Goal: Communication & Community: Share content

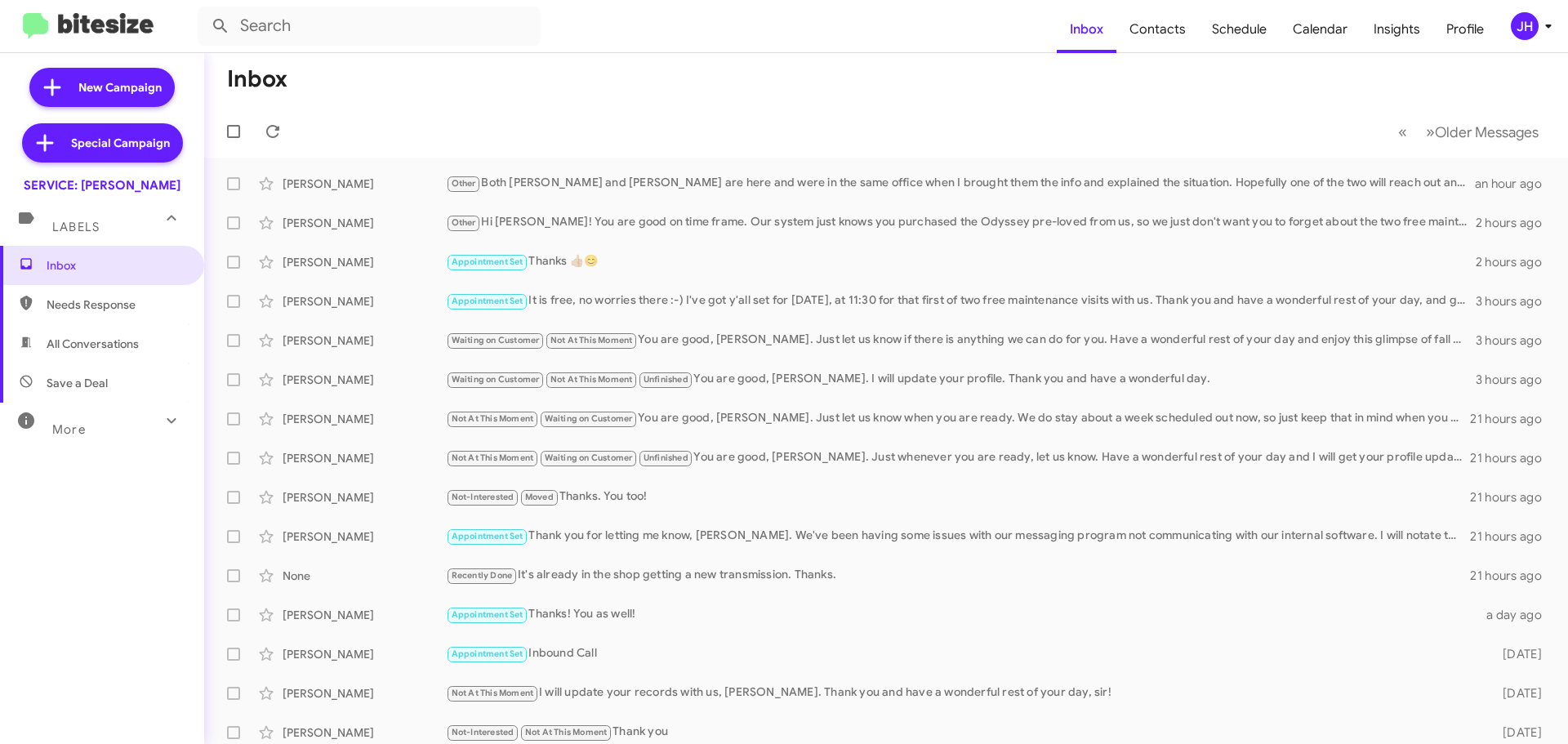
click at [1524, 26] on div "JH" at bounding box center [1525, 26] width 28 height 28
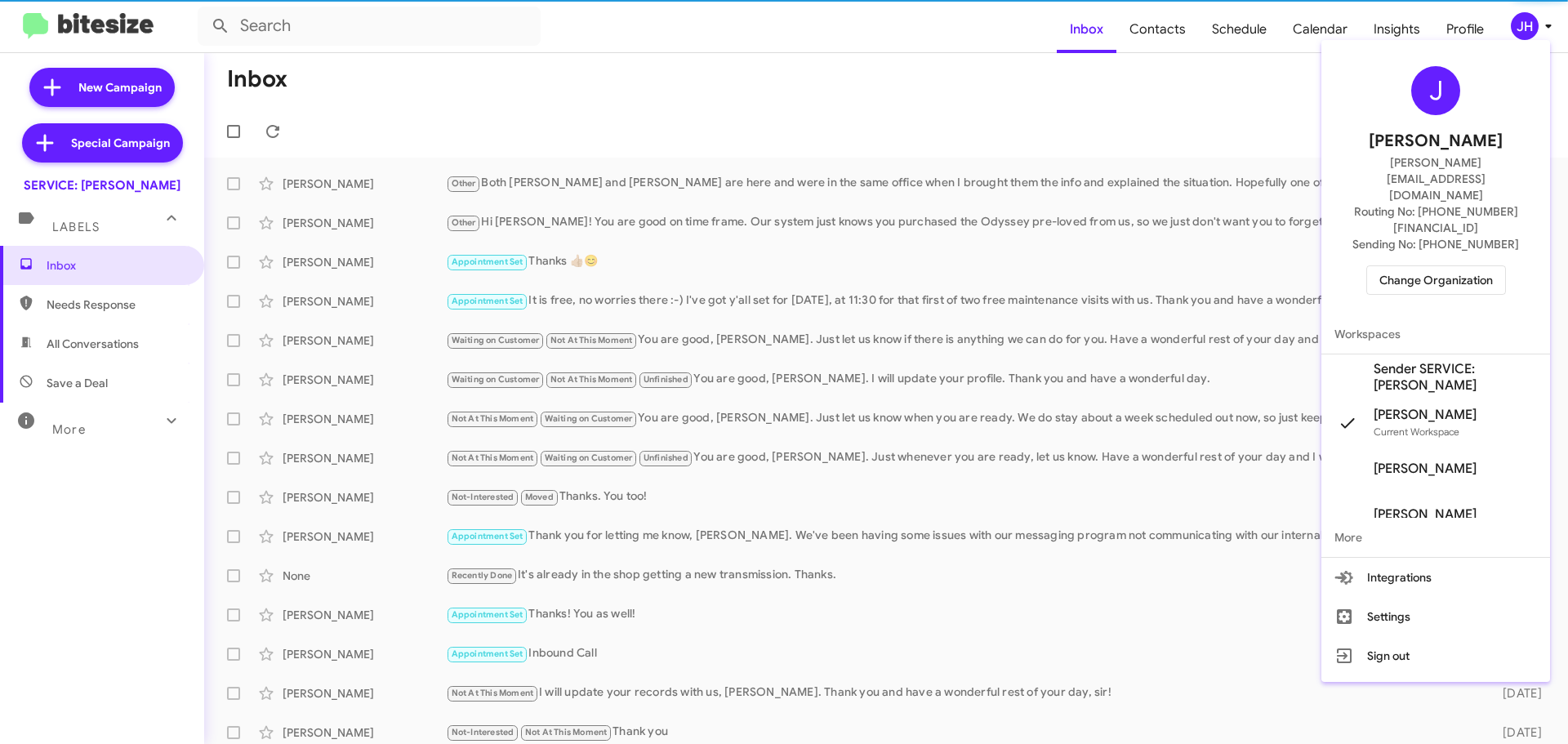
click at [1472, 266] on span "Change Organization" at bounding box center [1436, 280] width 113 height 28
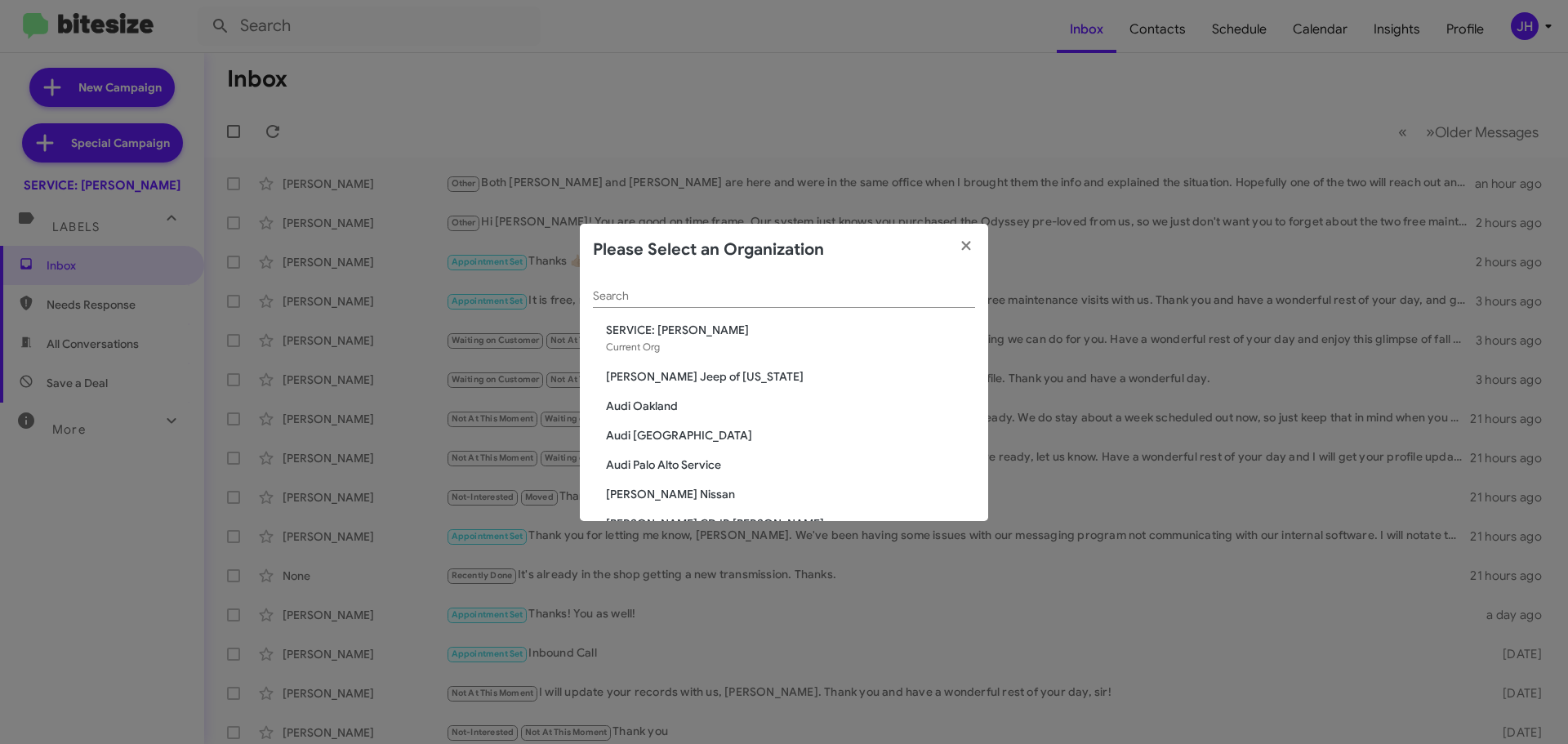
click at [639, 291] on input "Search" at bounding box center [784, 297] width 382 height 13
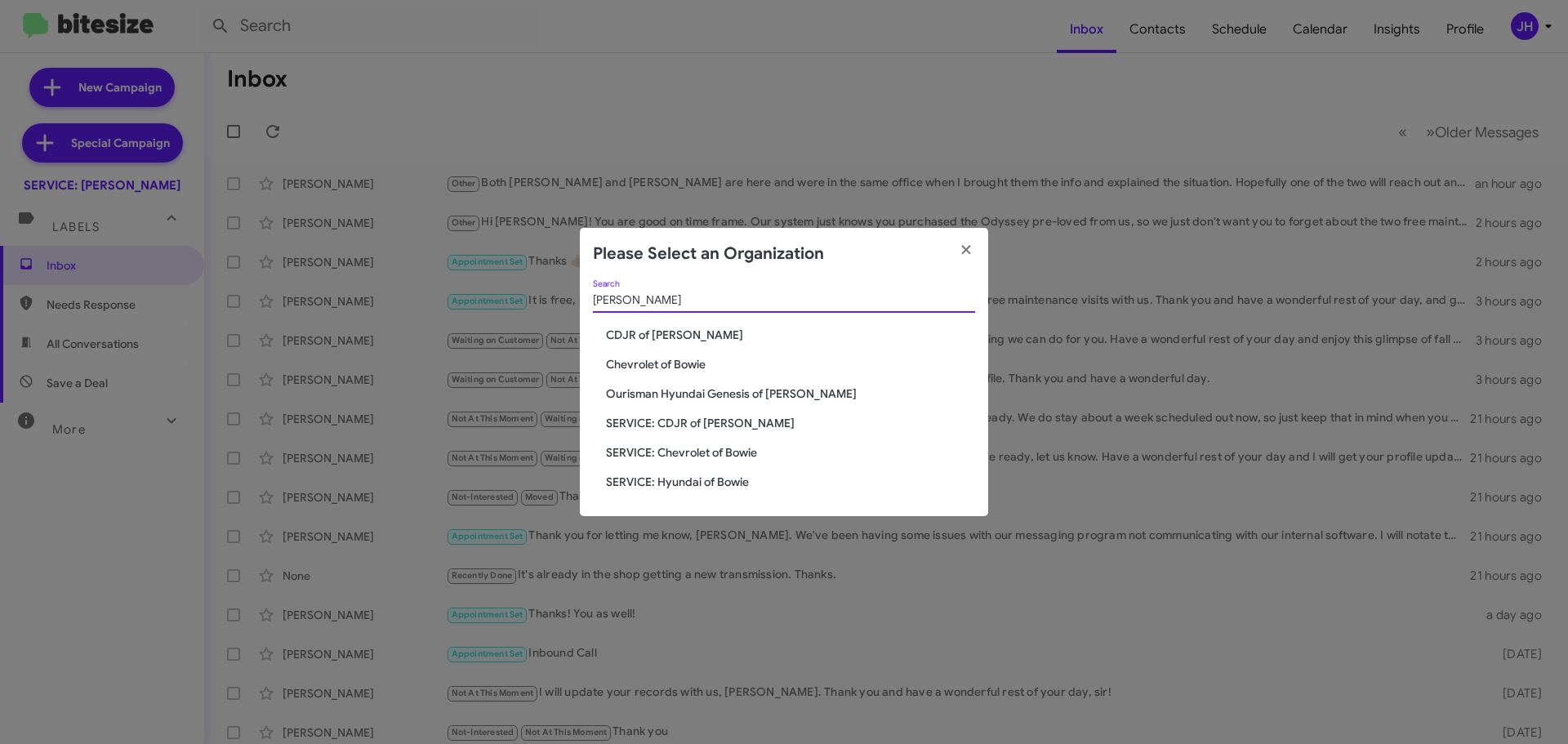
type input "bowie"
click at [677, 370] on span "Chevrolet of Bowie" at bounding box center [791, 365] width 369 height 17
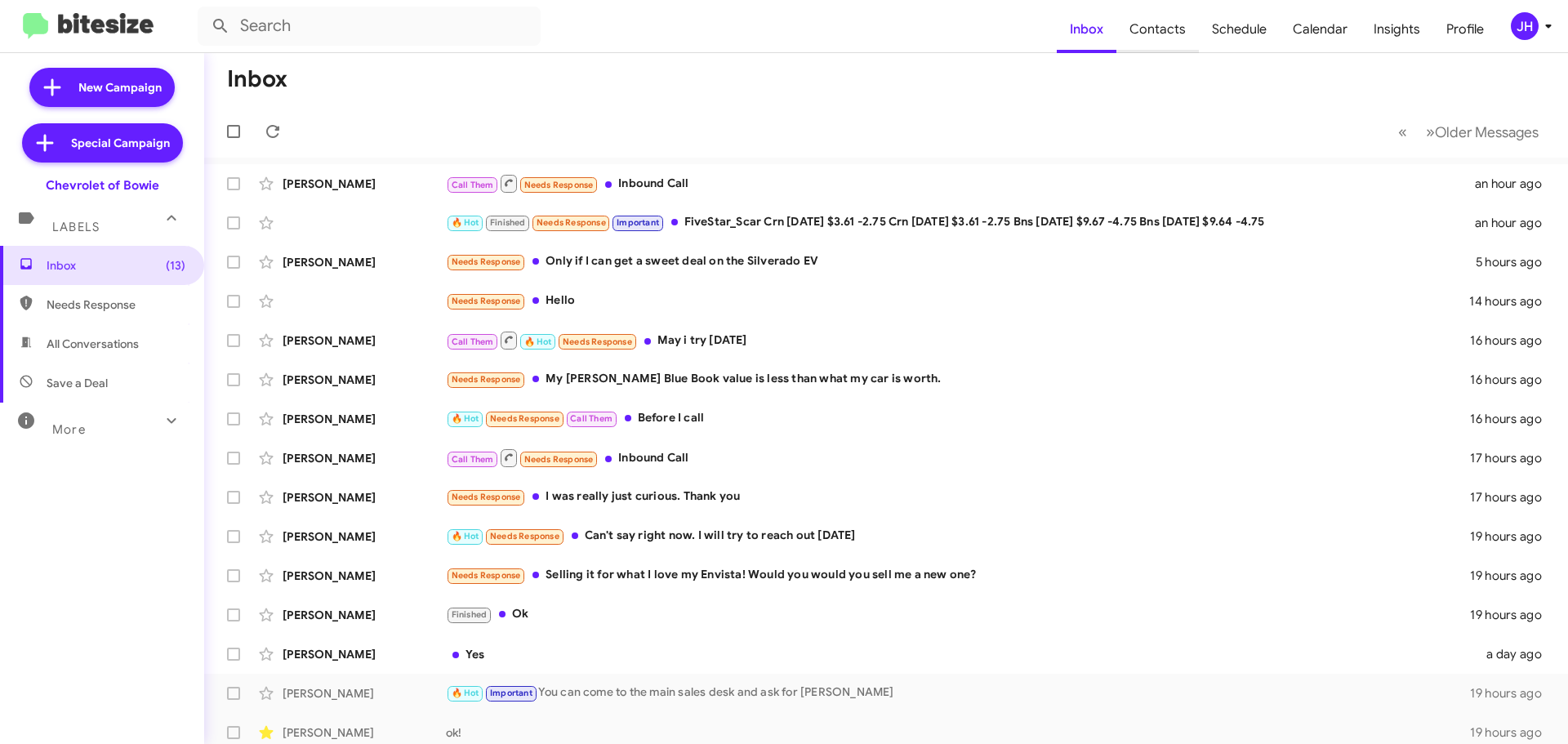
click at [1149, 23] on span "Contacts" at bounding box center [1158, 29] width 83 height 47
type input "in:groups"
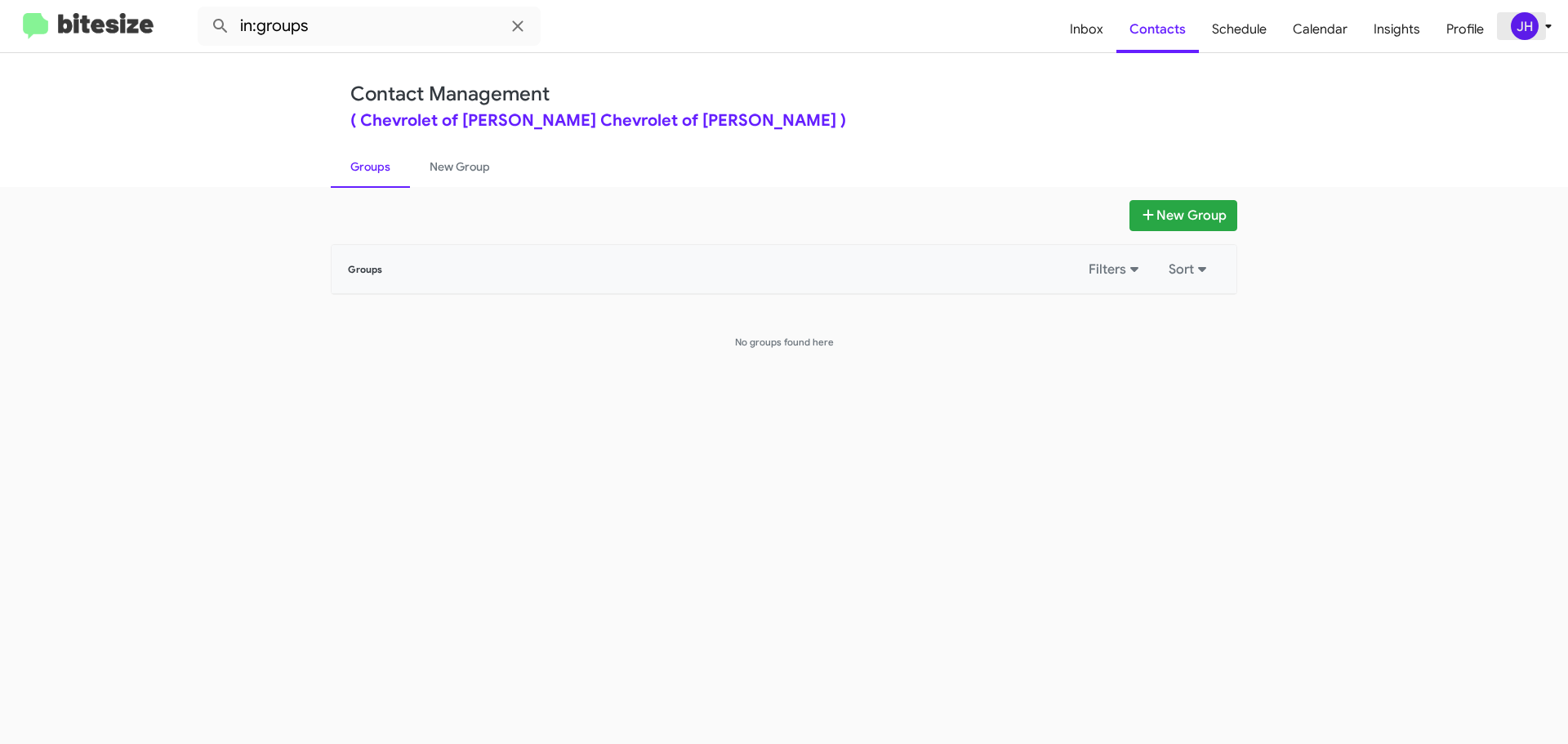
click at [1525, 25] on div "JH" at bounding box center [1525, 26] width 28 height 28
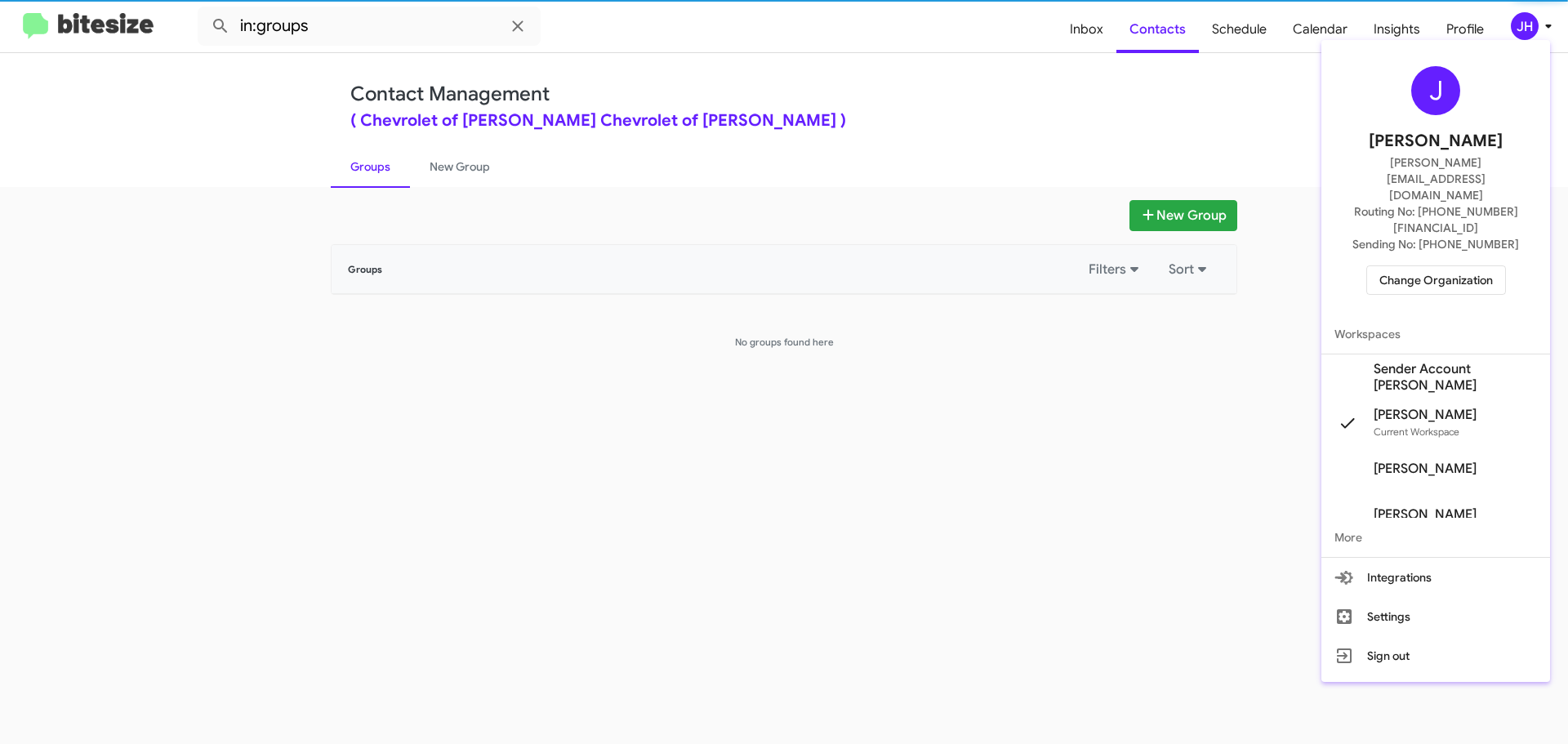
click at [1413, 361] on span "Sender Account Chevy Bowie's" at bounding box center [1456, 378] width 164 height 33
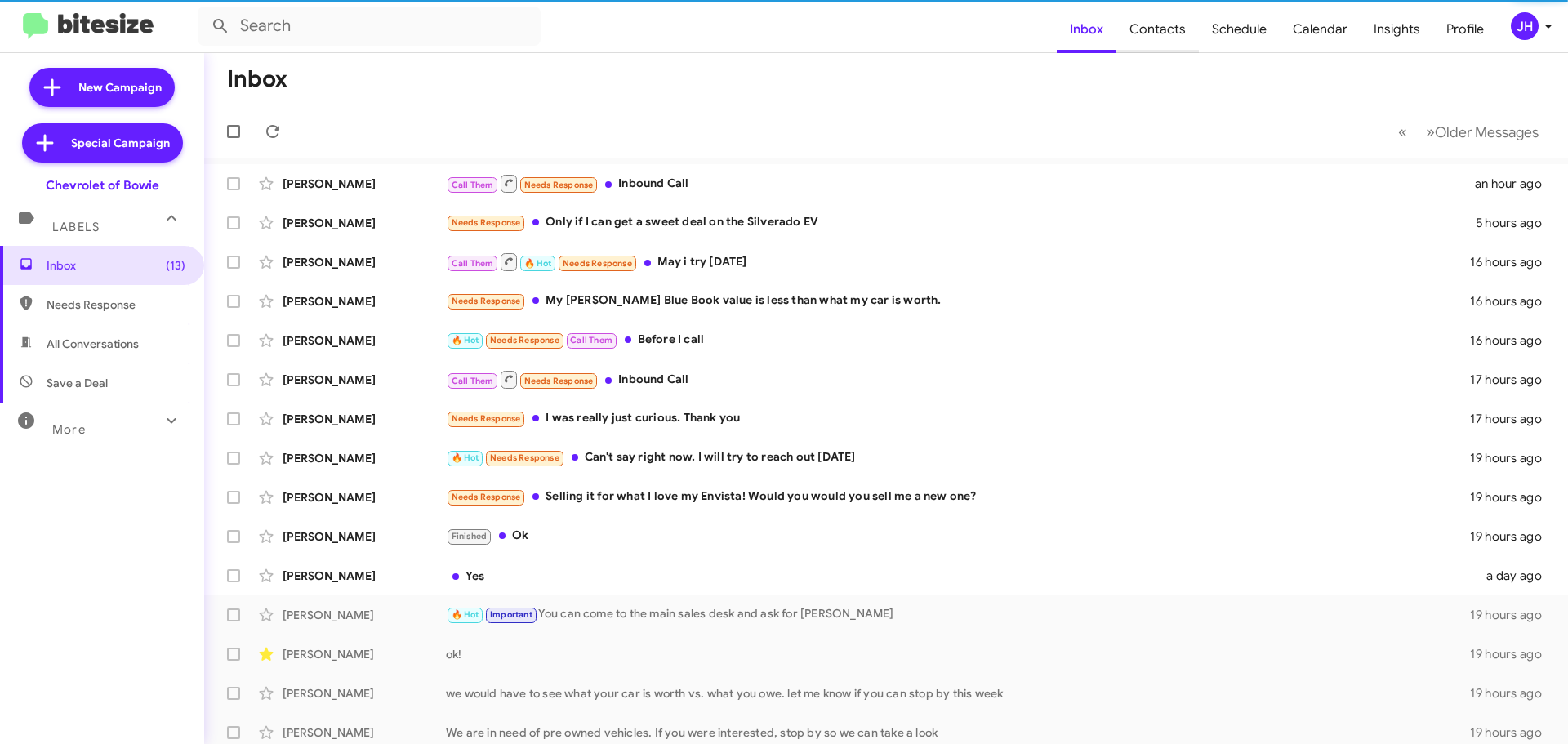
click at [1159, 27] on span "Contacts" at bounding box center [1158, 29] width 83 height 47
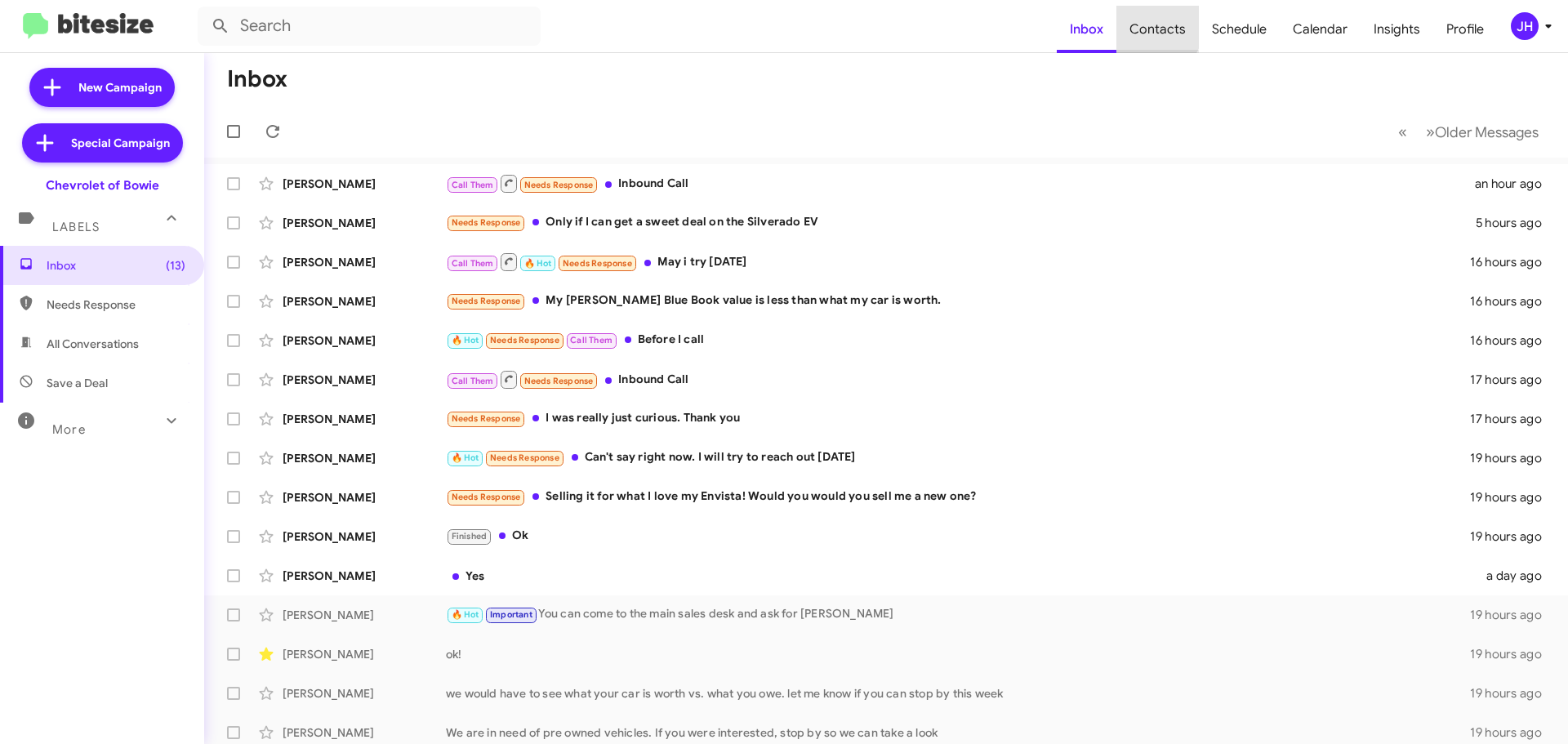
type input "in:groups"
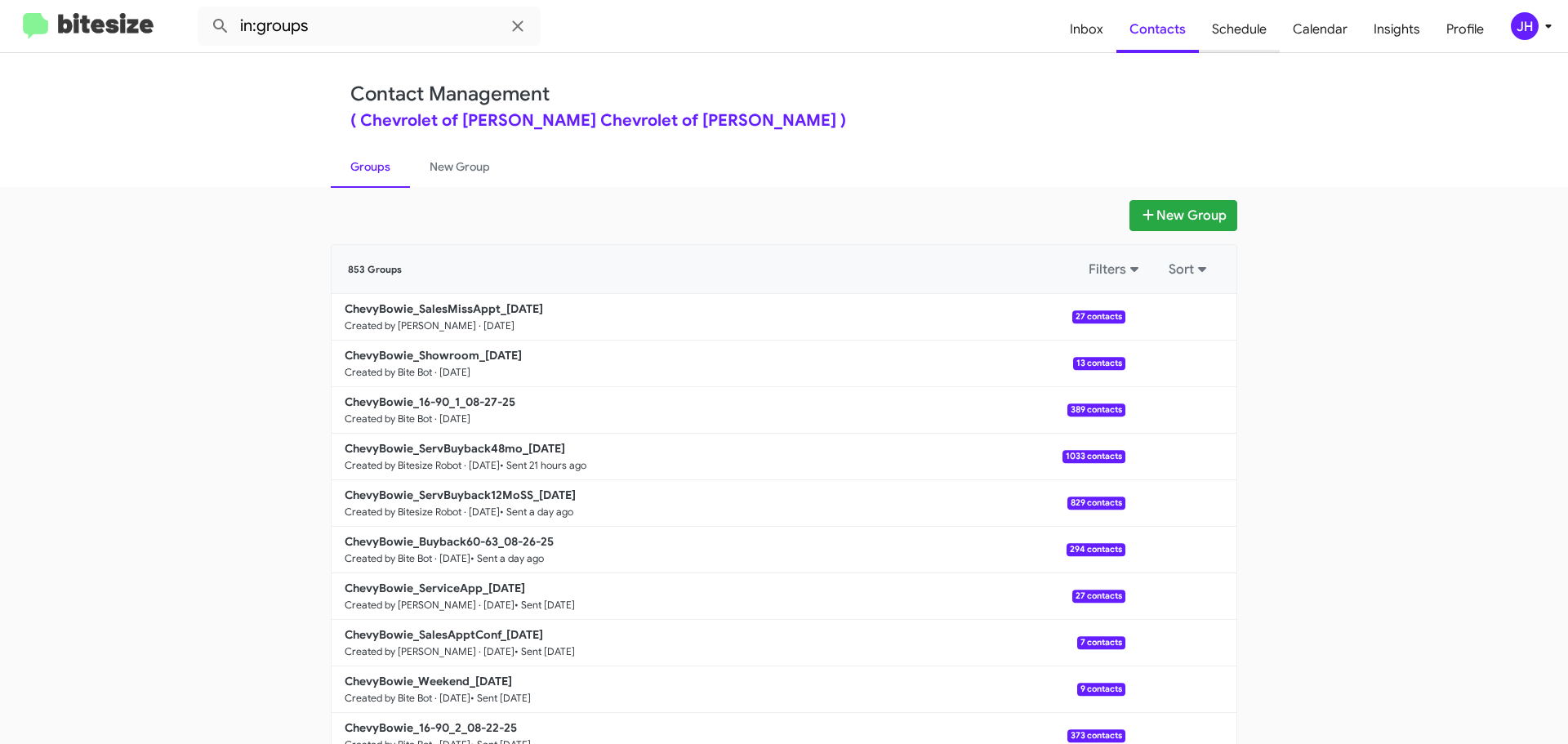
click at [1246, 41] on span "Schedule" at bounding box center [1240, 29] width 81 height 47
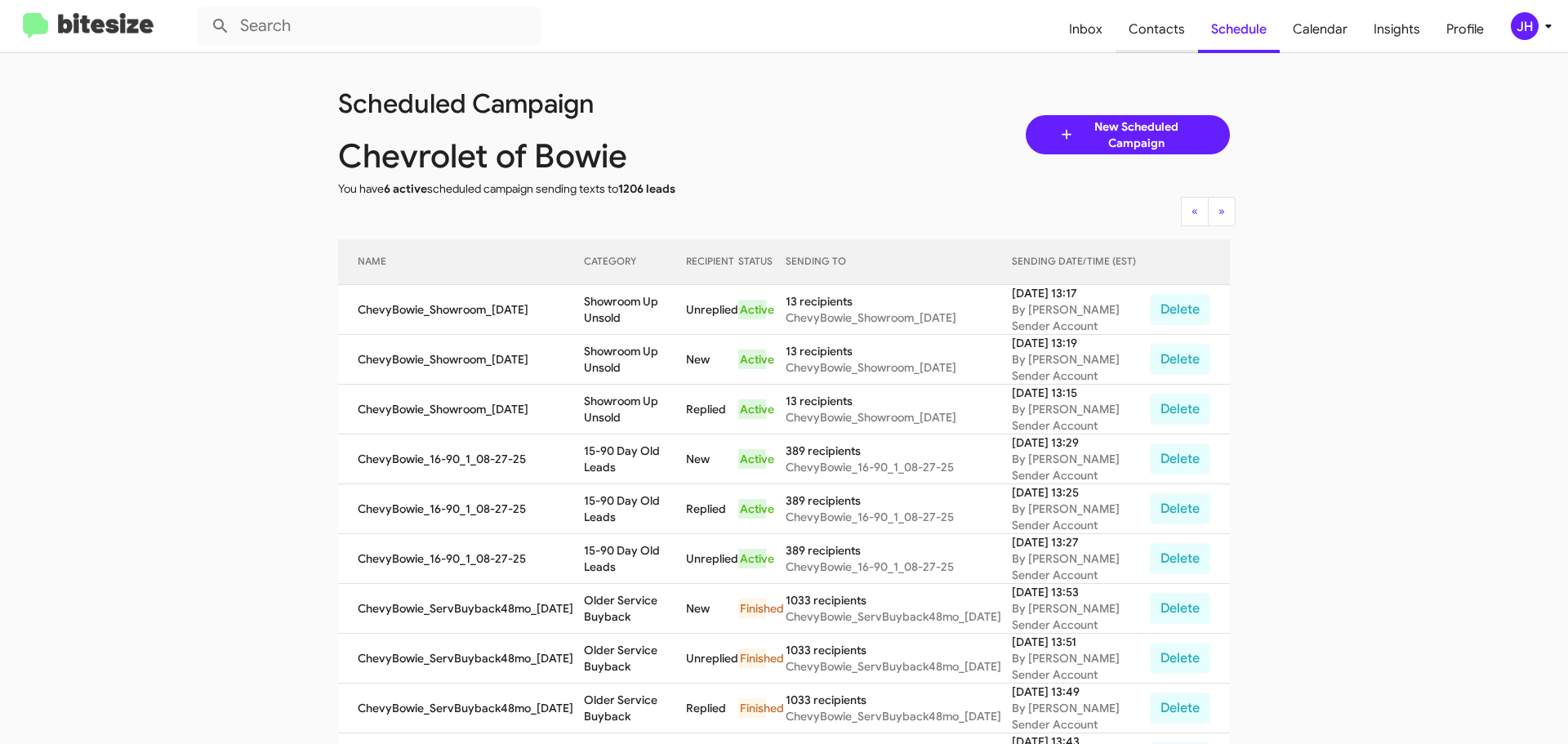
click at [1182, 32] on span "Contacts" at bounding box center [1157, 29] width 83 height 47
type input "in:groups"
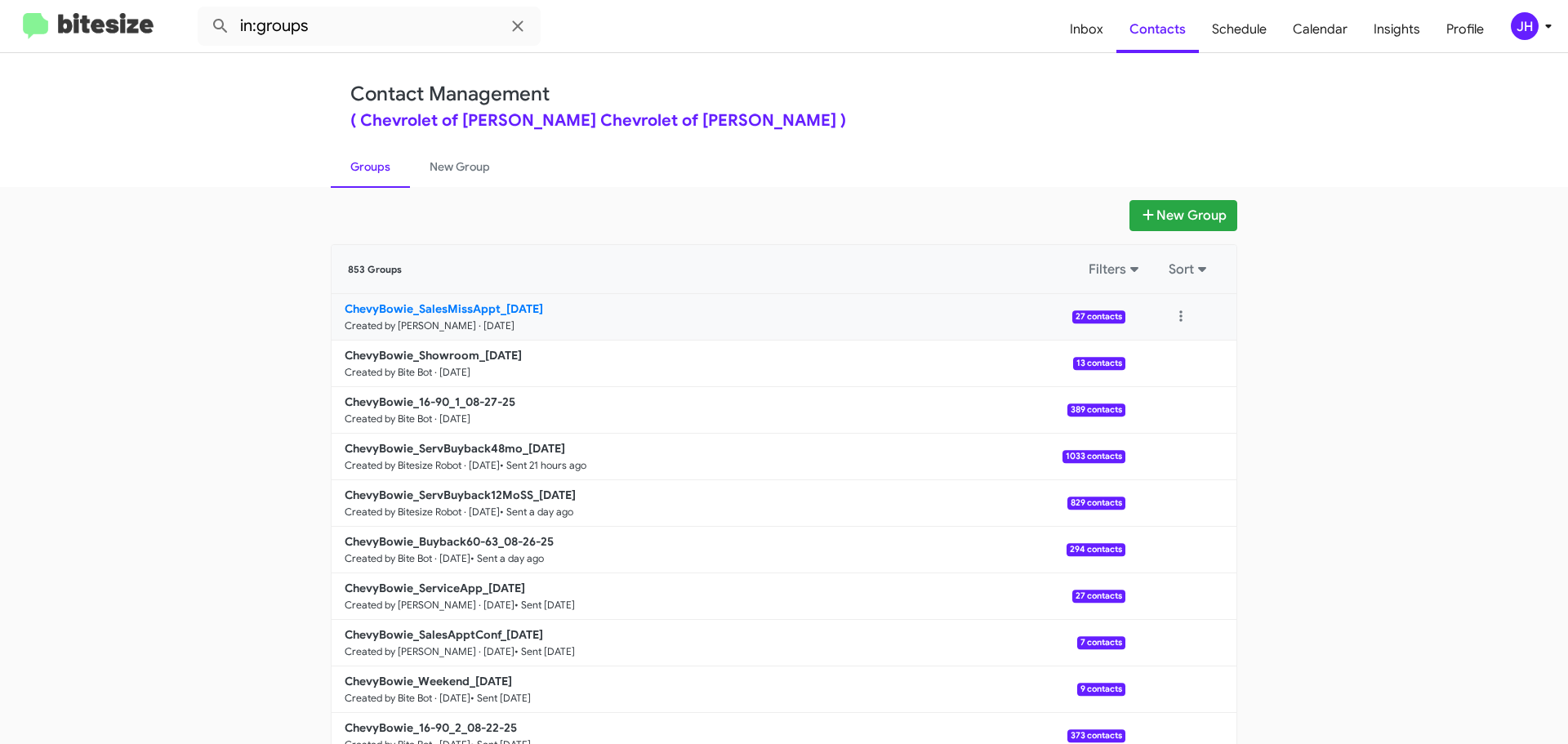
click at [818, 312] on p "ChevyBowie_SalesMissAppt_[DATE]" at bounding box center [729, 308] width 767 height 17
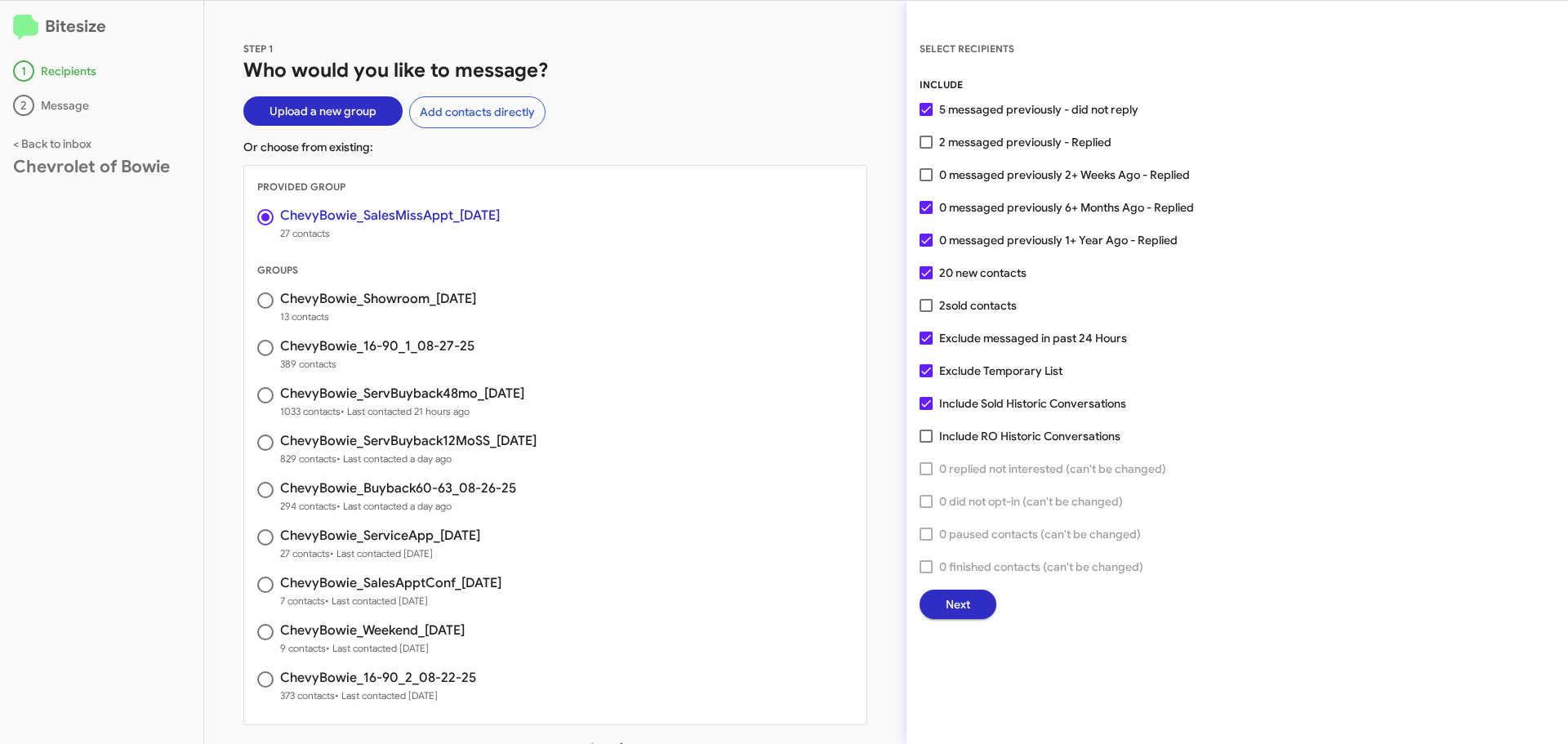
click at [968, 603] on span "Next" at bounding box center [958, 604] width 25 height 30
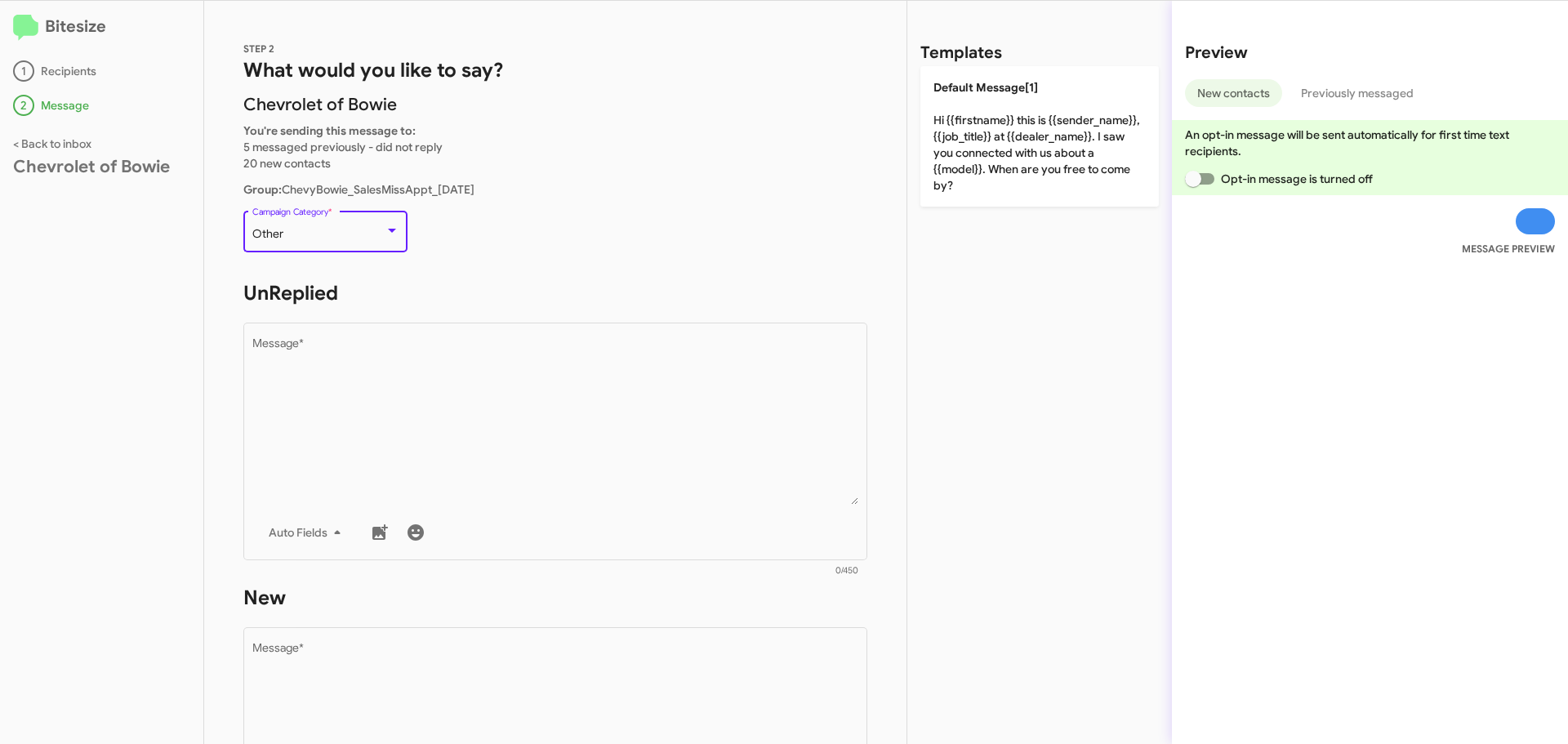
click at [331, 230] on div "Other" at bounding box center [318, 235] width 132 height 13
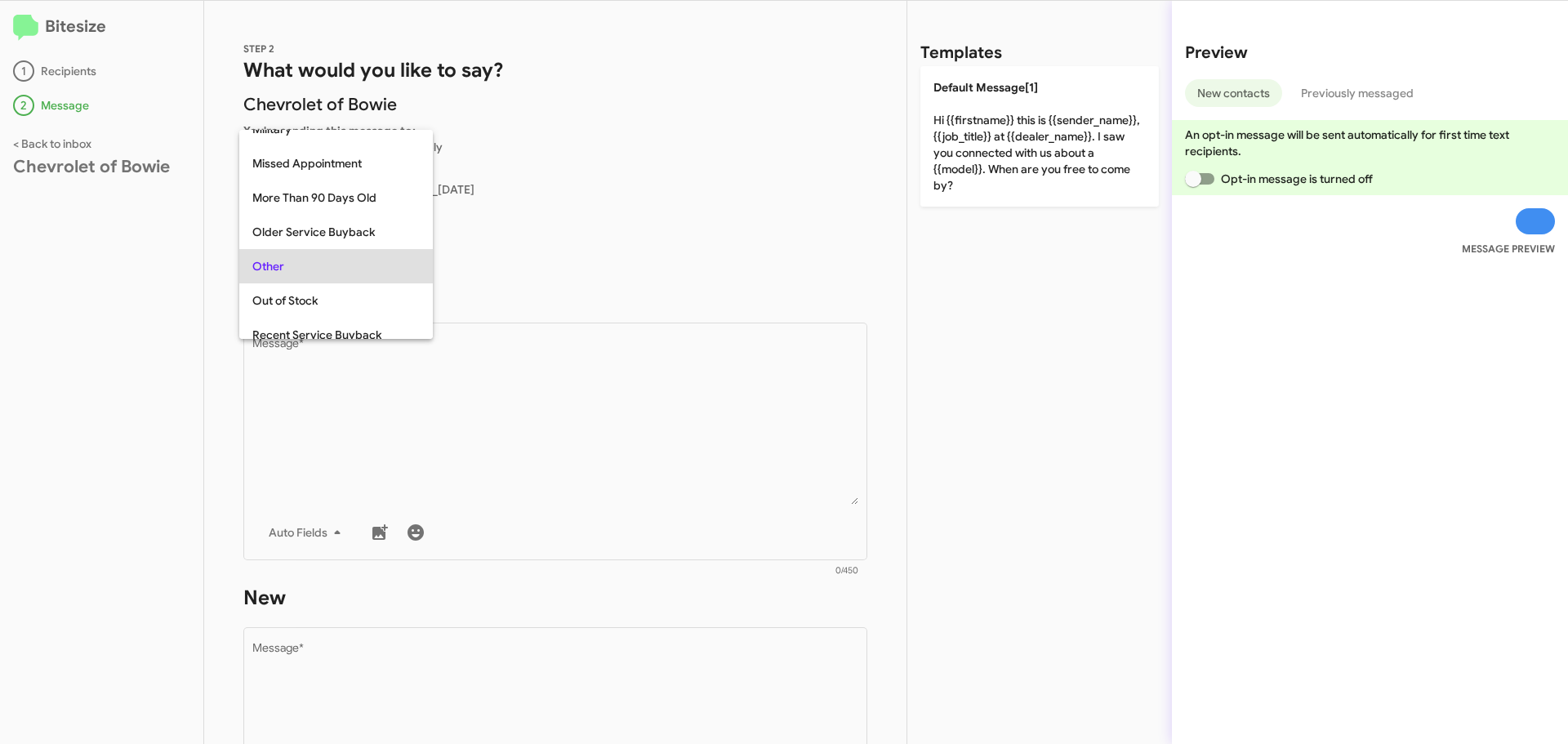
scroll to position [274, 0]
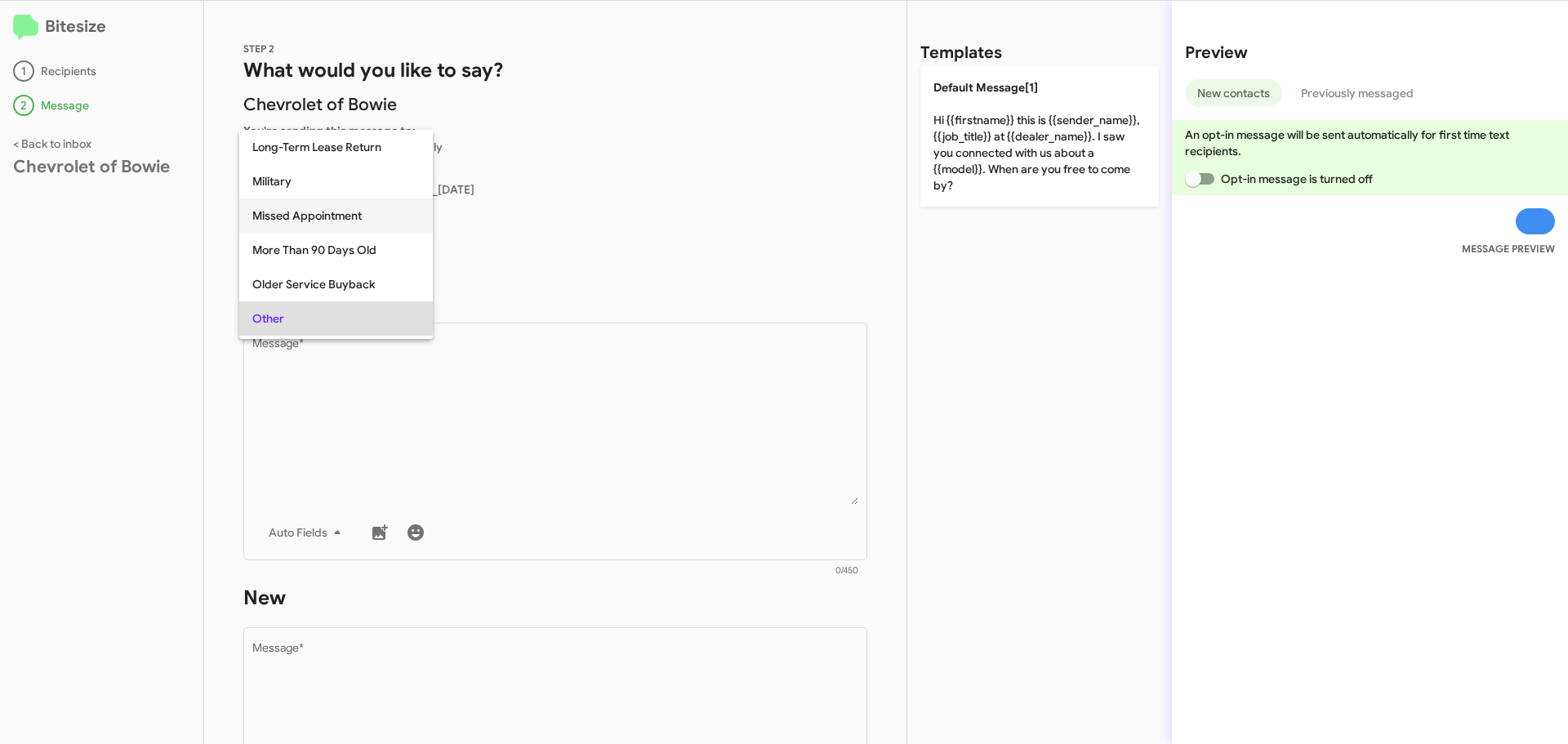
click at [335, 227] on span "Missed Appointment" at bounding box center [336, 215] width 167 height 34
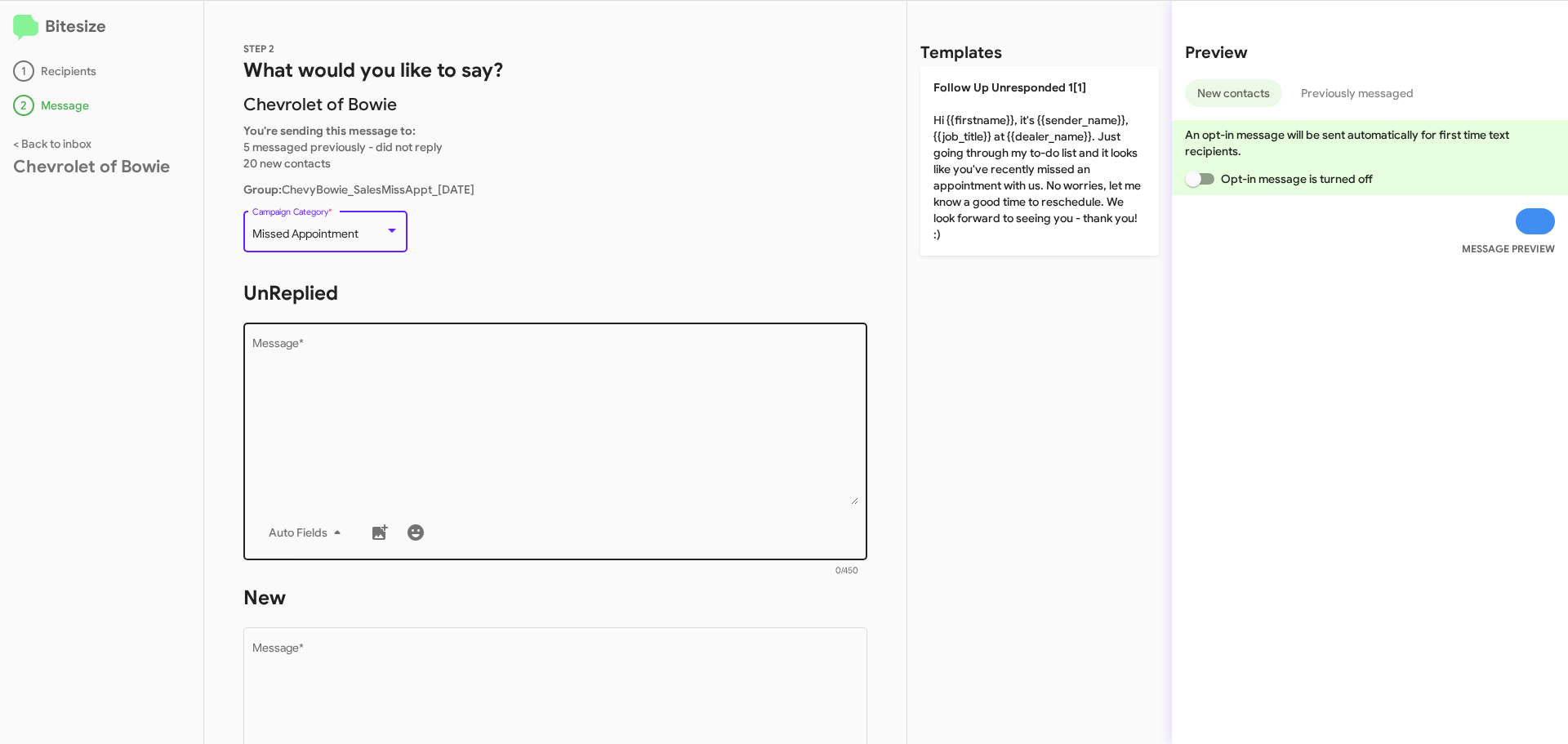
click at [362, 356] on textarea "Message *" at bounding box center [556, 421] width 607 height 166
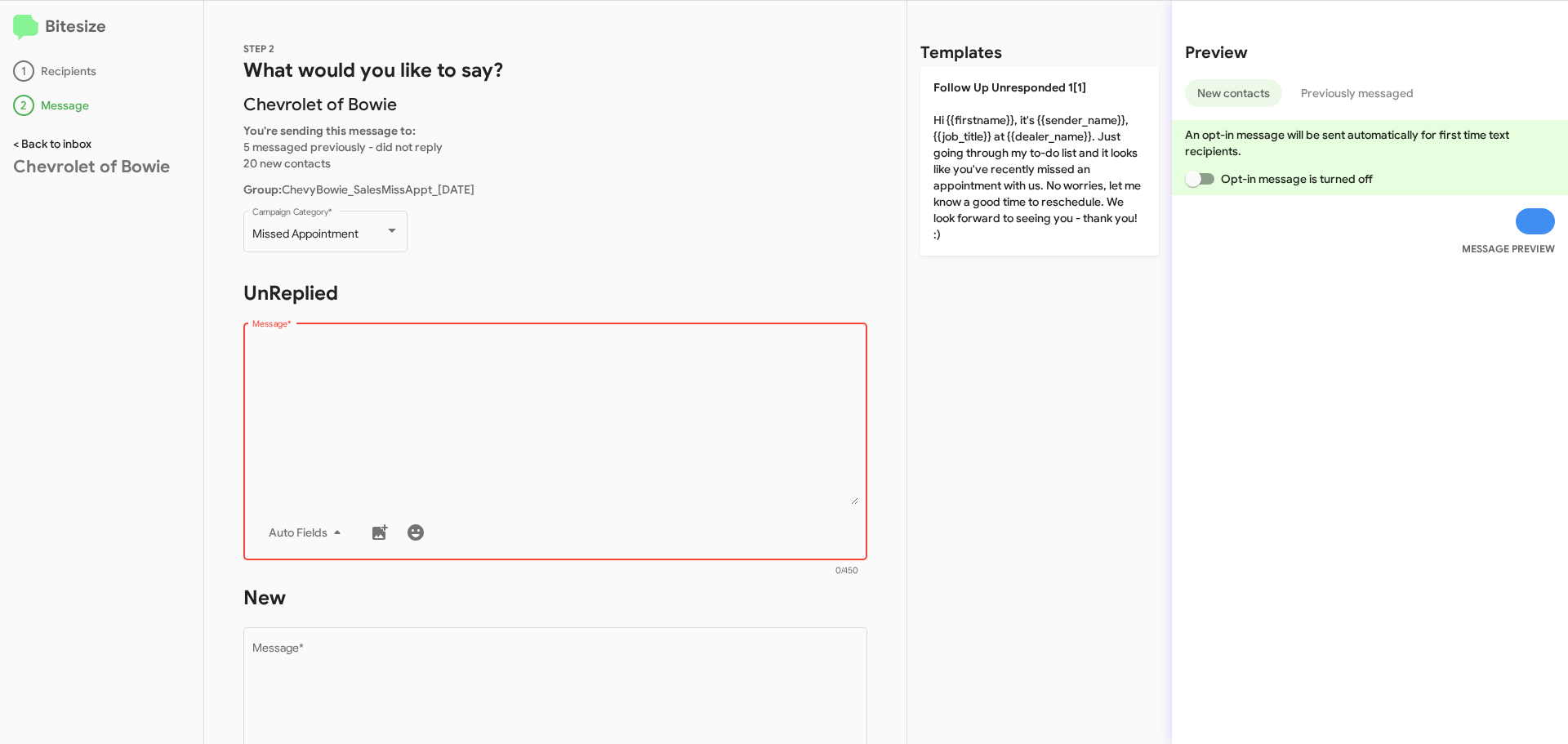
click at [88, 145] on link "< Back to inbox" at bounding box center [52, 144] width 79 height 15
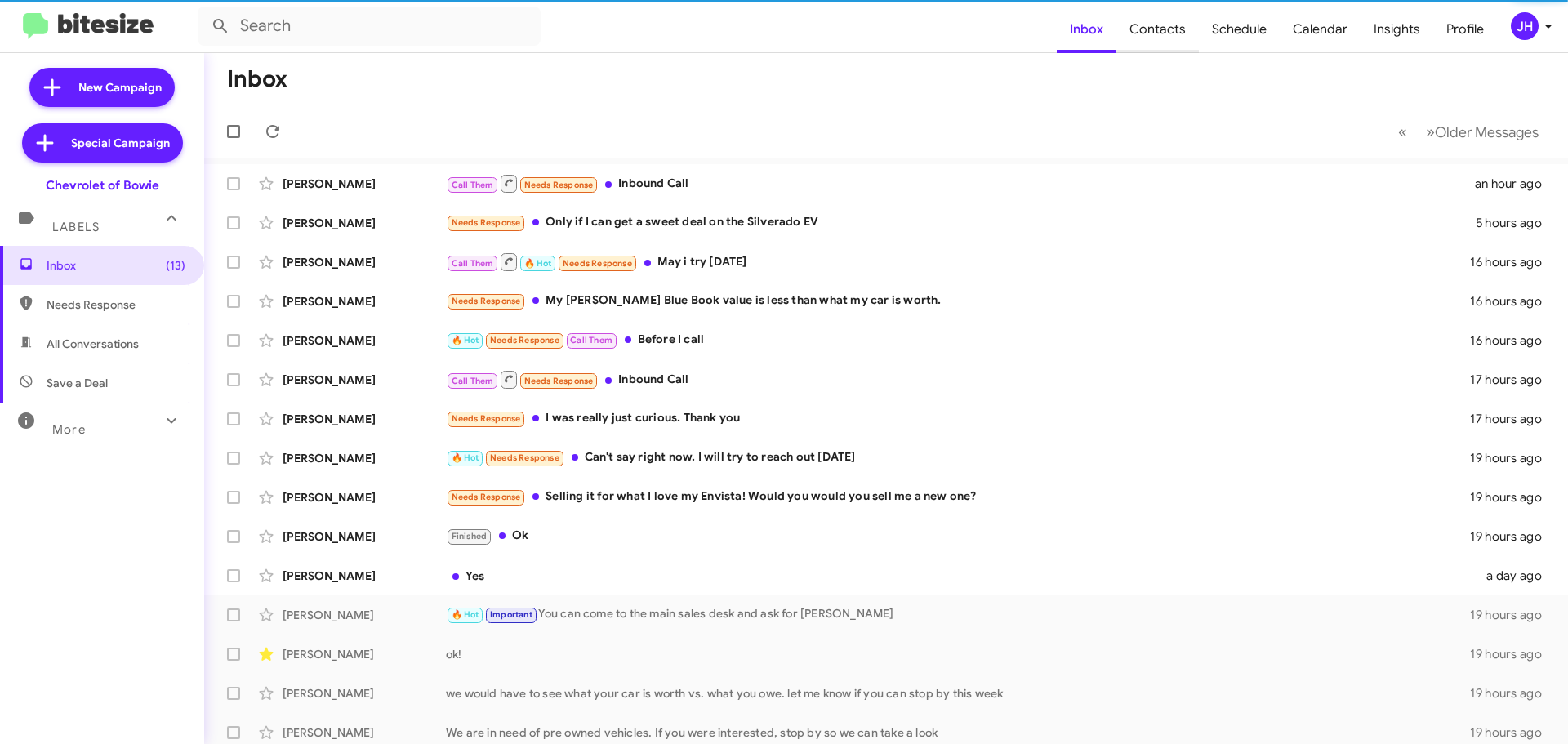
click at [1160, 29] on span "Contacts" at bounding box center [1158, 29] width 83 height 47
type input "in:groups"
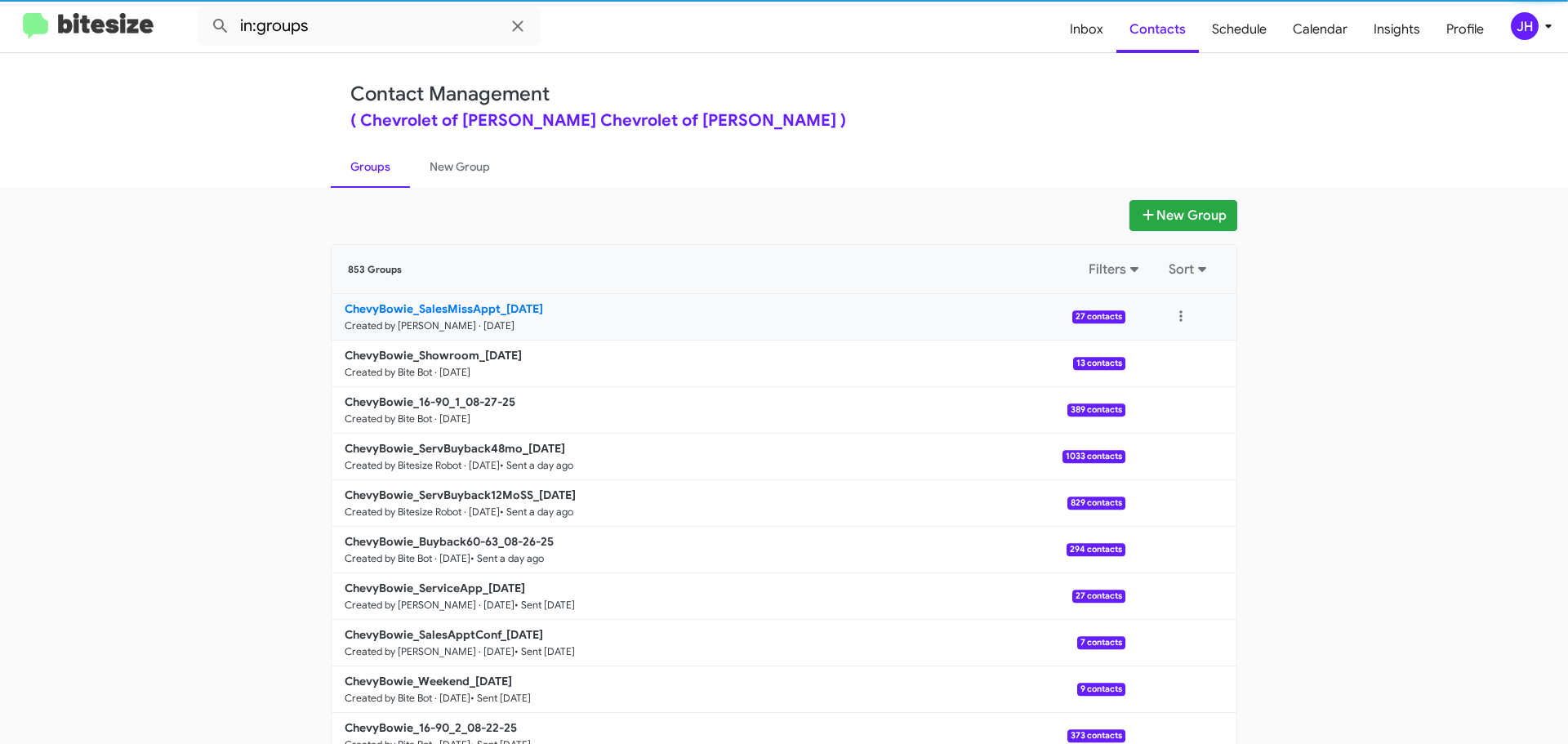
click at [555, 311] on p "ChevyBowie_SalesMissAppt_[DATE]" at bounding box center [729, 308] width 767 height 17
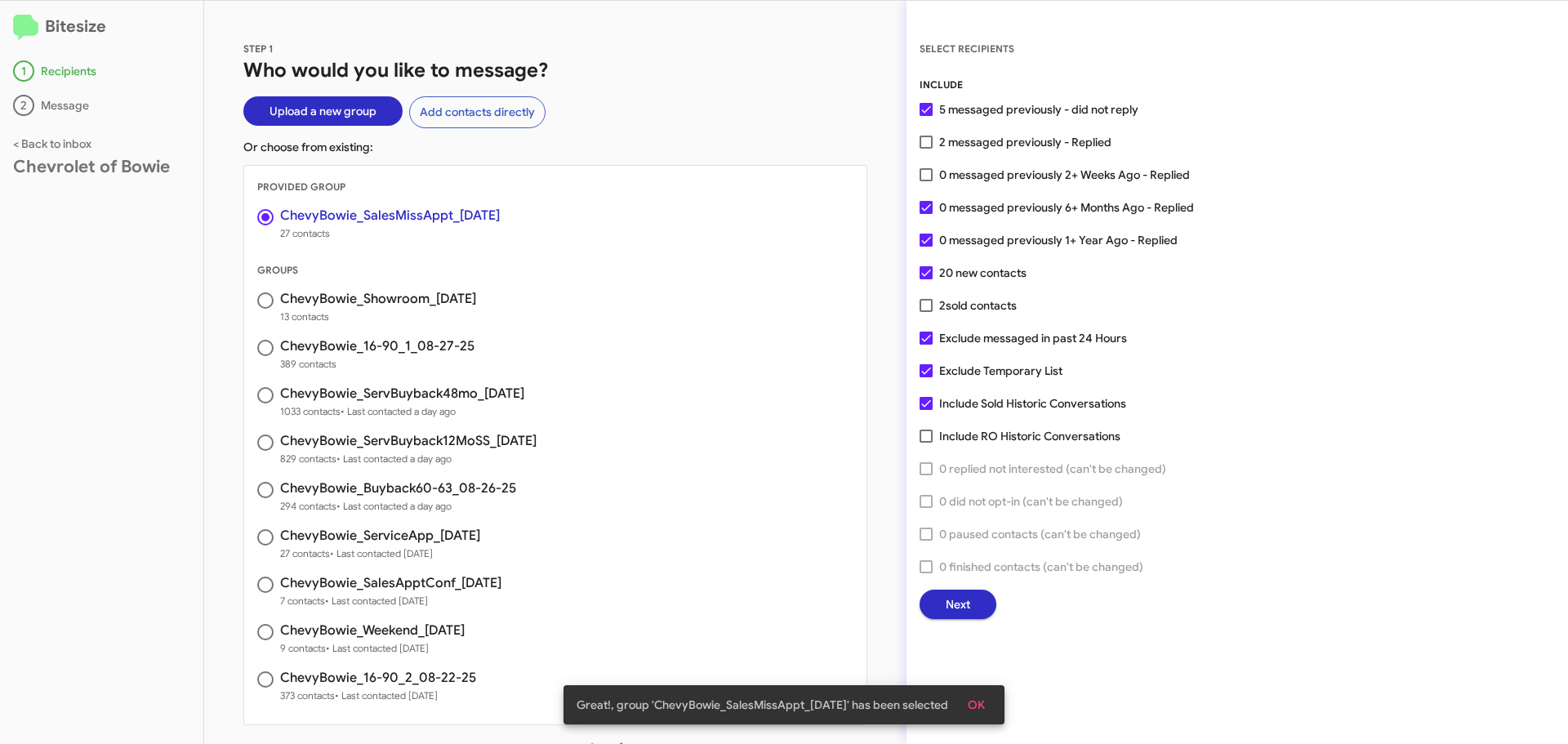
click at [931, 148] on span at bounding box center [926, 142] width 13 height 13
click at [926, 149] on input "2 messaged previously - Replied" at bounding box center [925, 149] width 1 height 1
checkbox input "true"
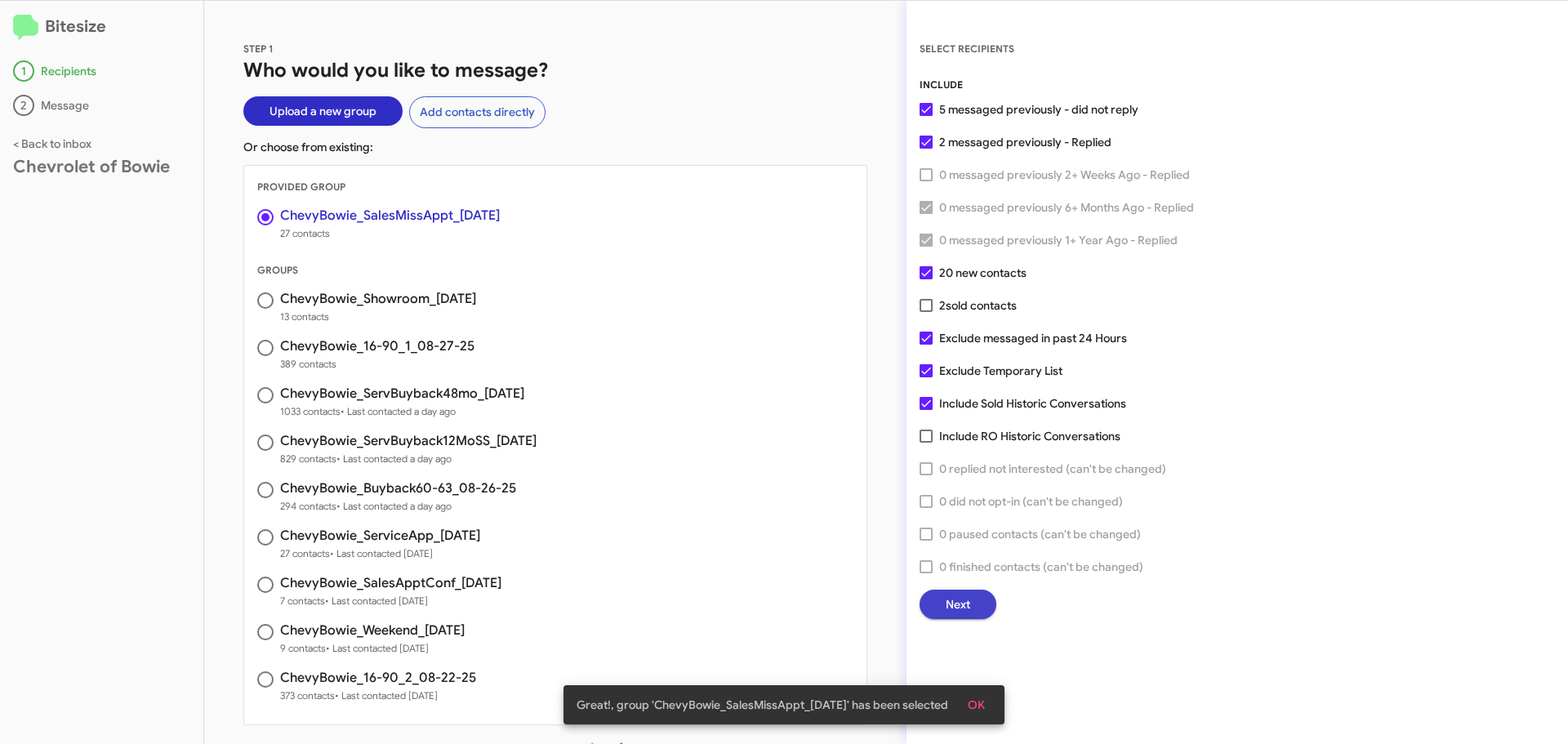
click at [961, 596] on span "Next" at bounding box center [958, 604] width 25 height 30
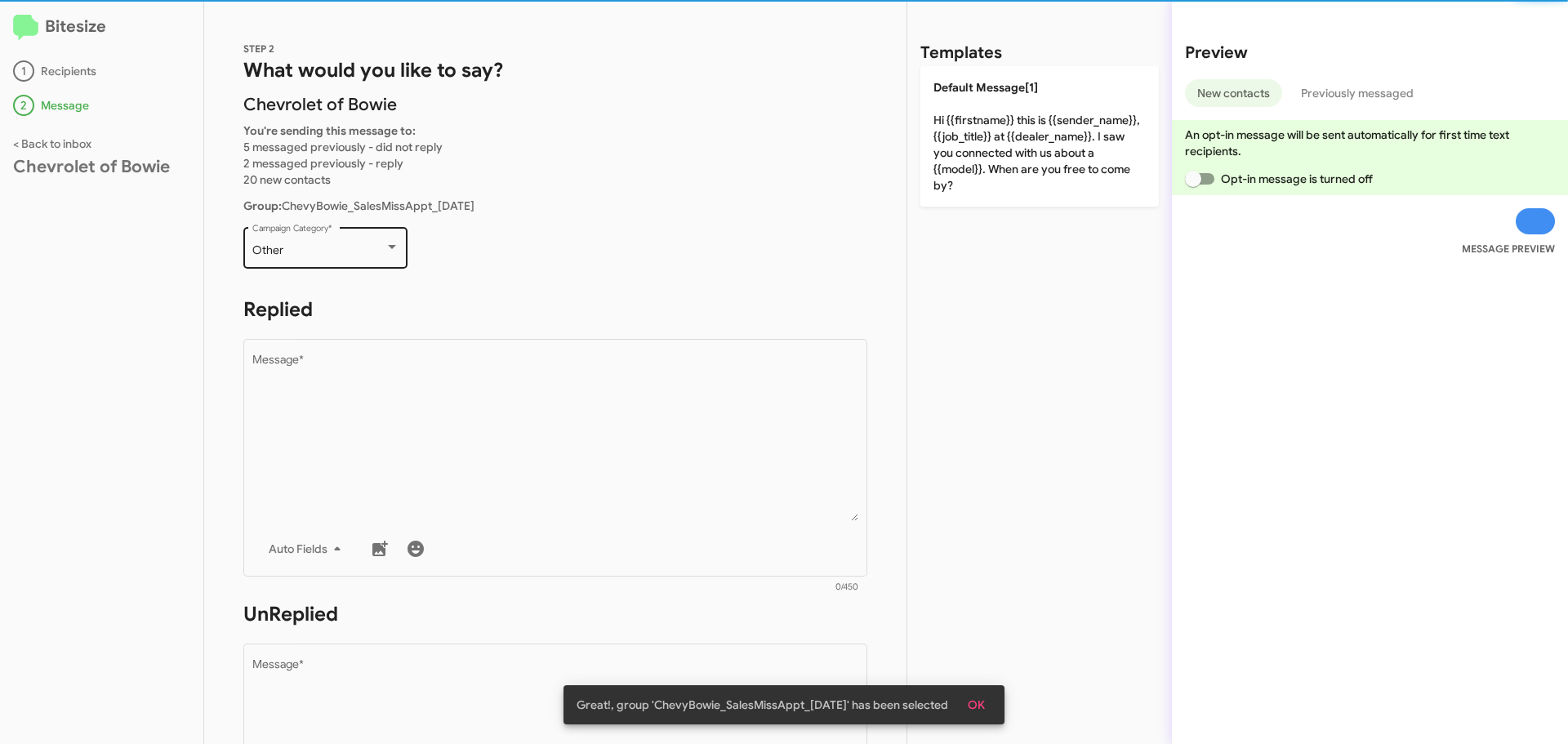
click at [352, 241] on div "Other Campaign Category *" at bounding box center [326, 246] width 147 height 45
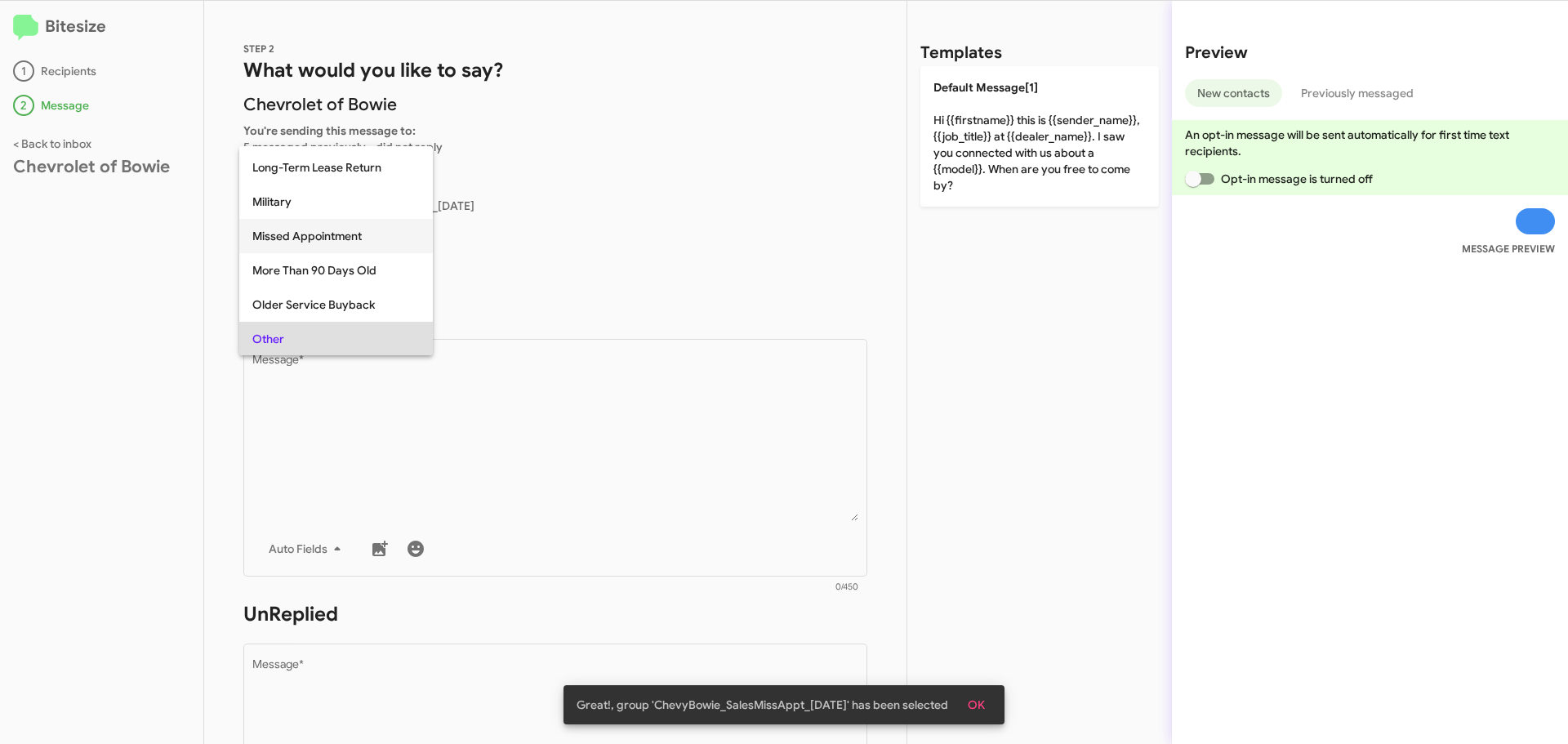
scroll to position [277, 0]
click at [332, 241] on span "Missed Appointment" at bounding box center [336, 229] width 167 height 34
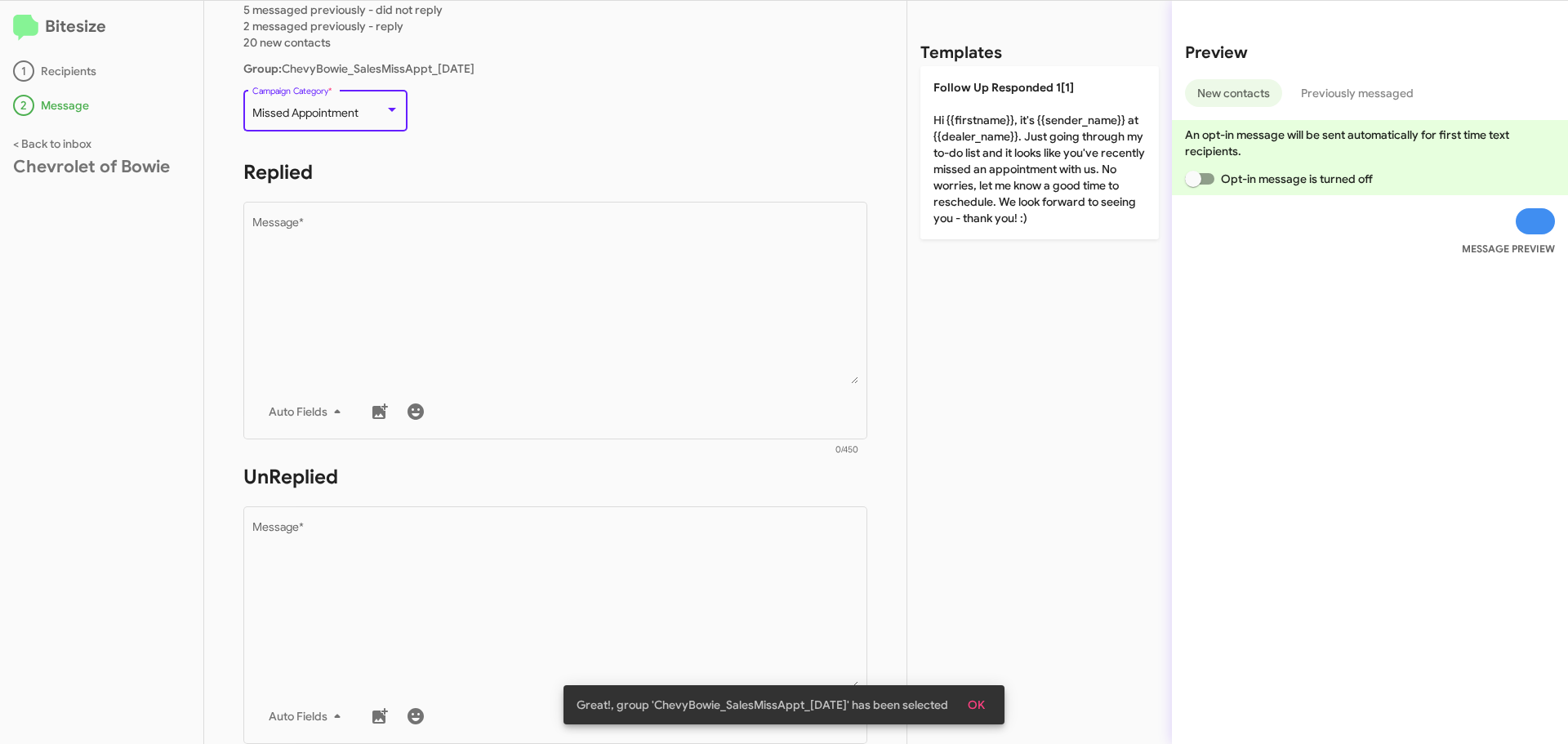
scroll to position [164, 0]
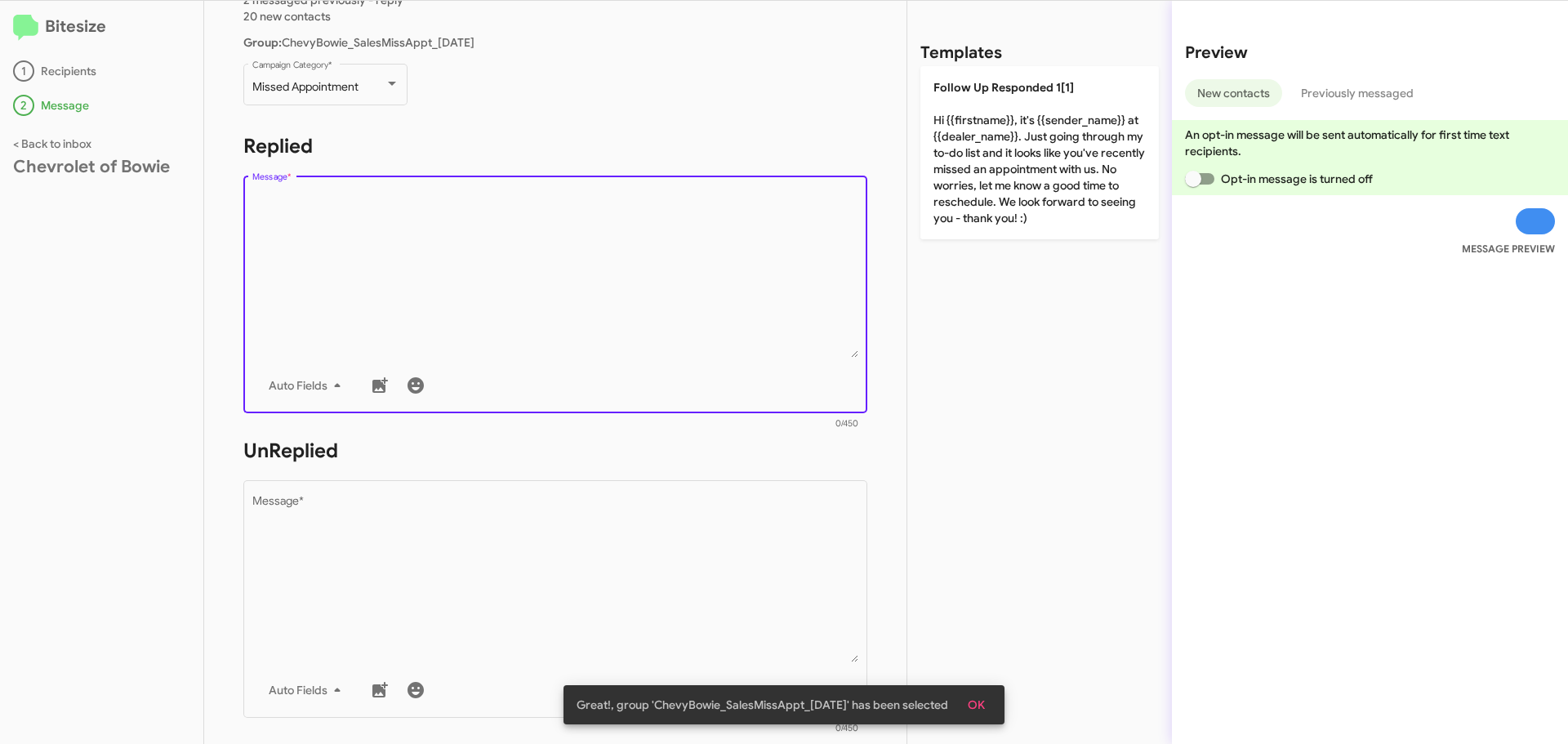
click at [365, 211] on textarea "Message *" at bounding box center [556, 274] width 607 height 166
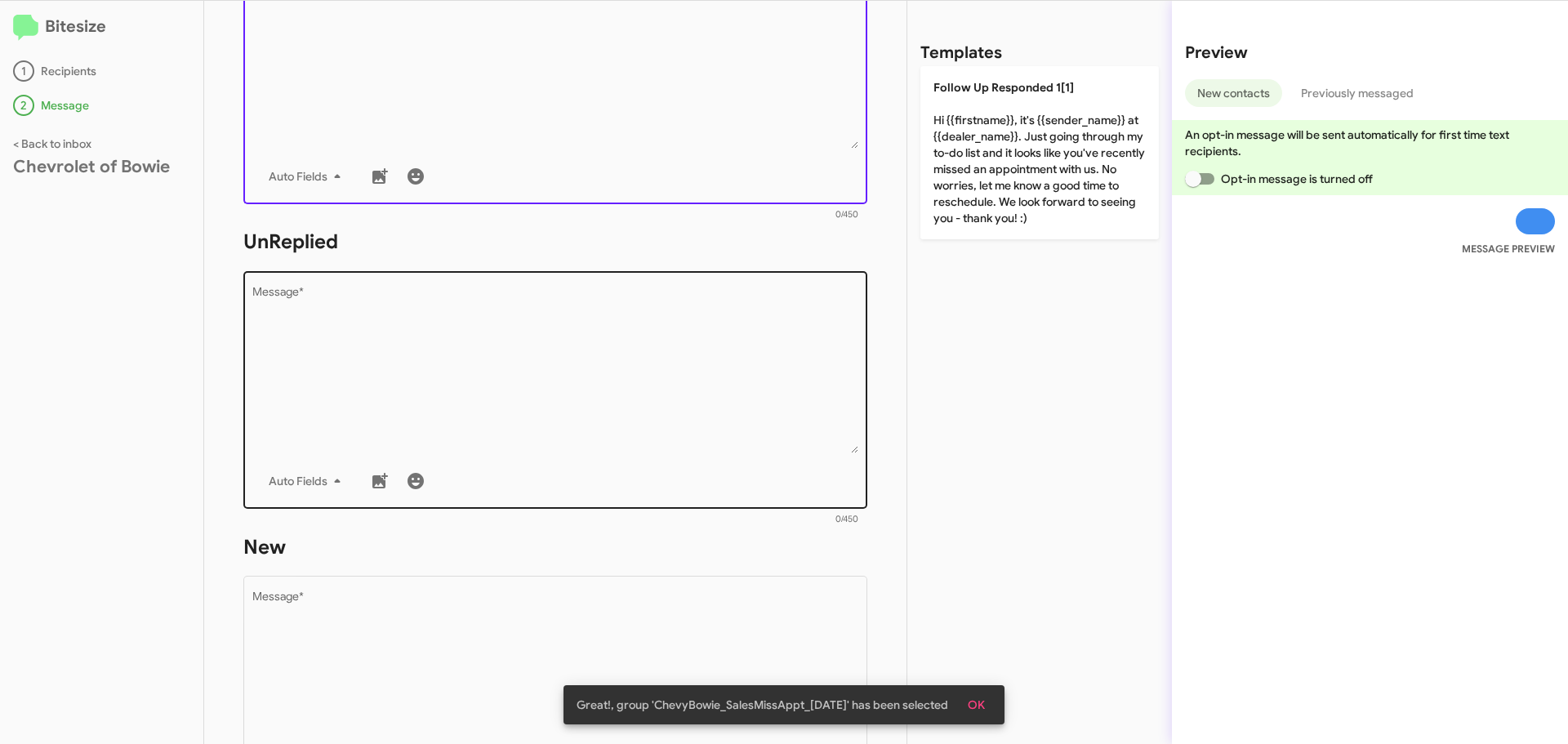
scroll to position [408, 0]
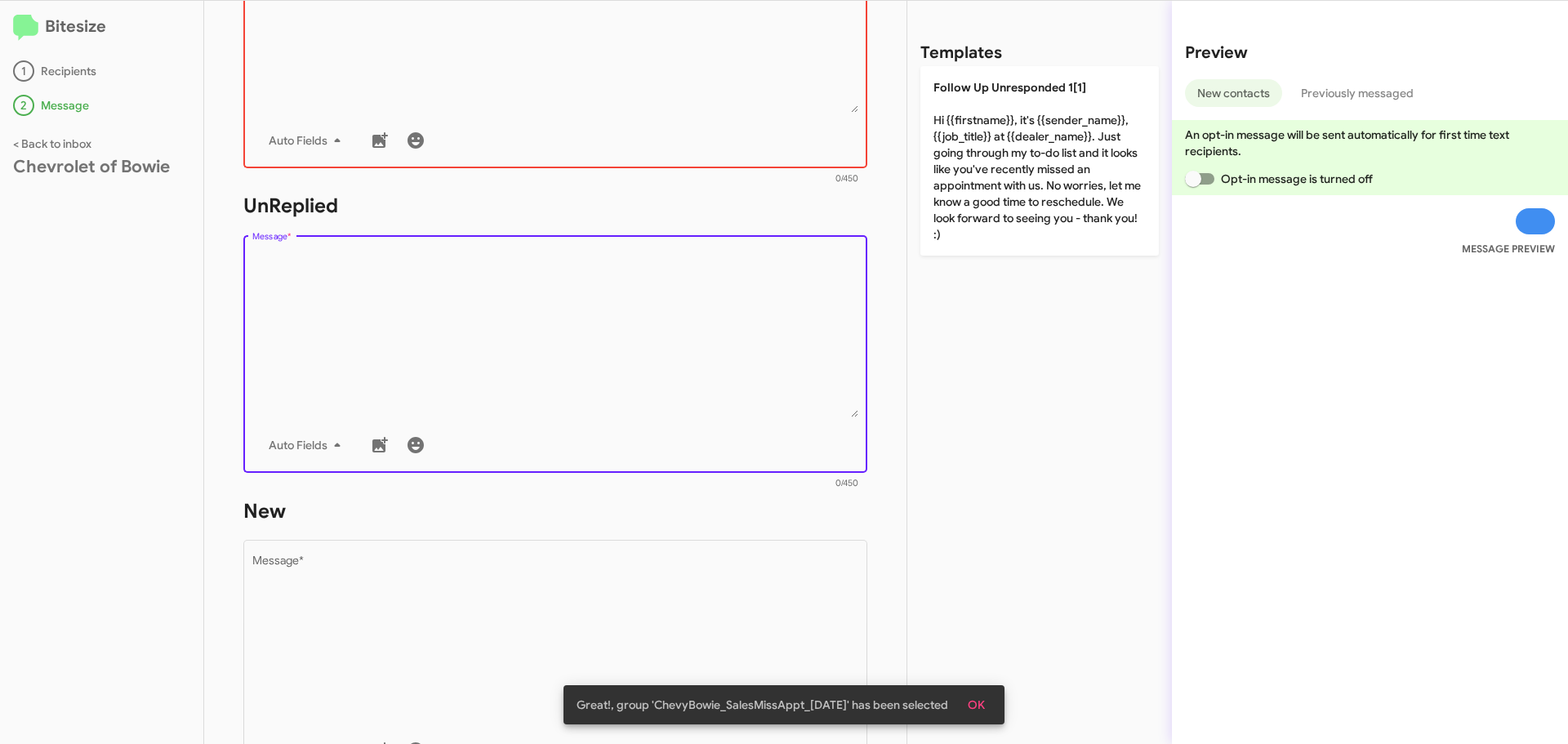
click at [351, 284] on textarea "Message *" at bounding box center [556, 333] width 607 height 166
paste textarea "Hi {{firstname}}, it's {{sender_name}}, {{job_title}} at {{dealer_name}}. Looks…"
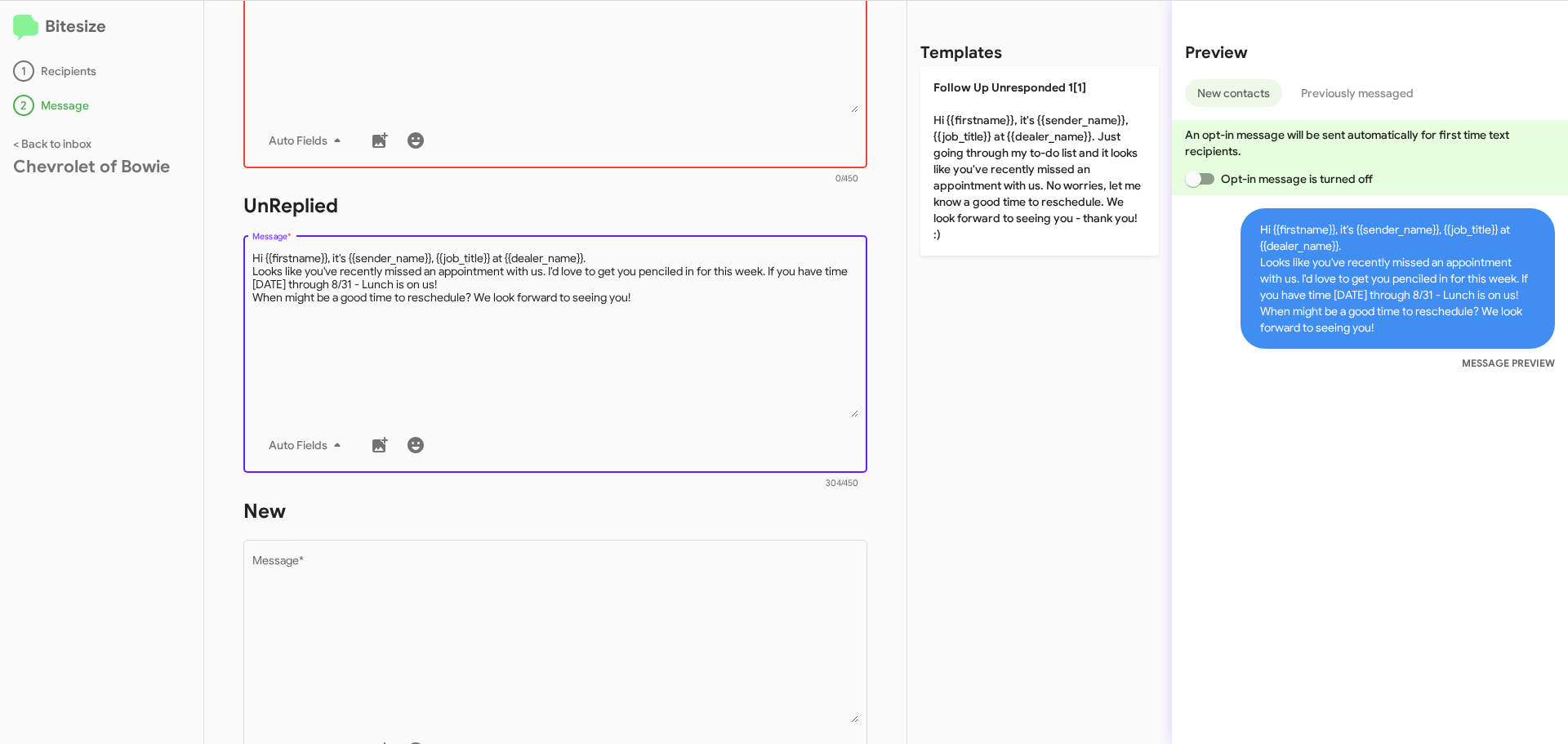
click at [600, 253] on textarea "Message *" at bounding box center [556, 333] width 607 height 166
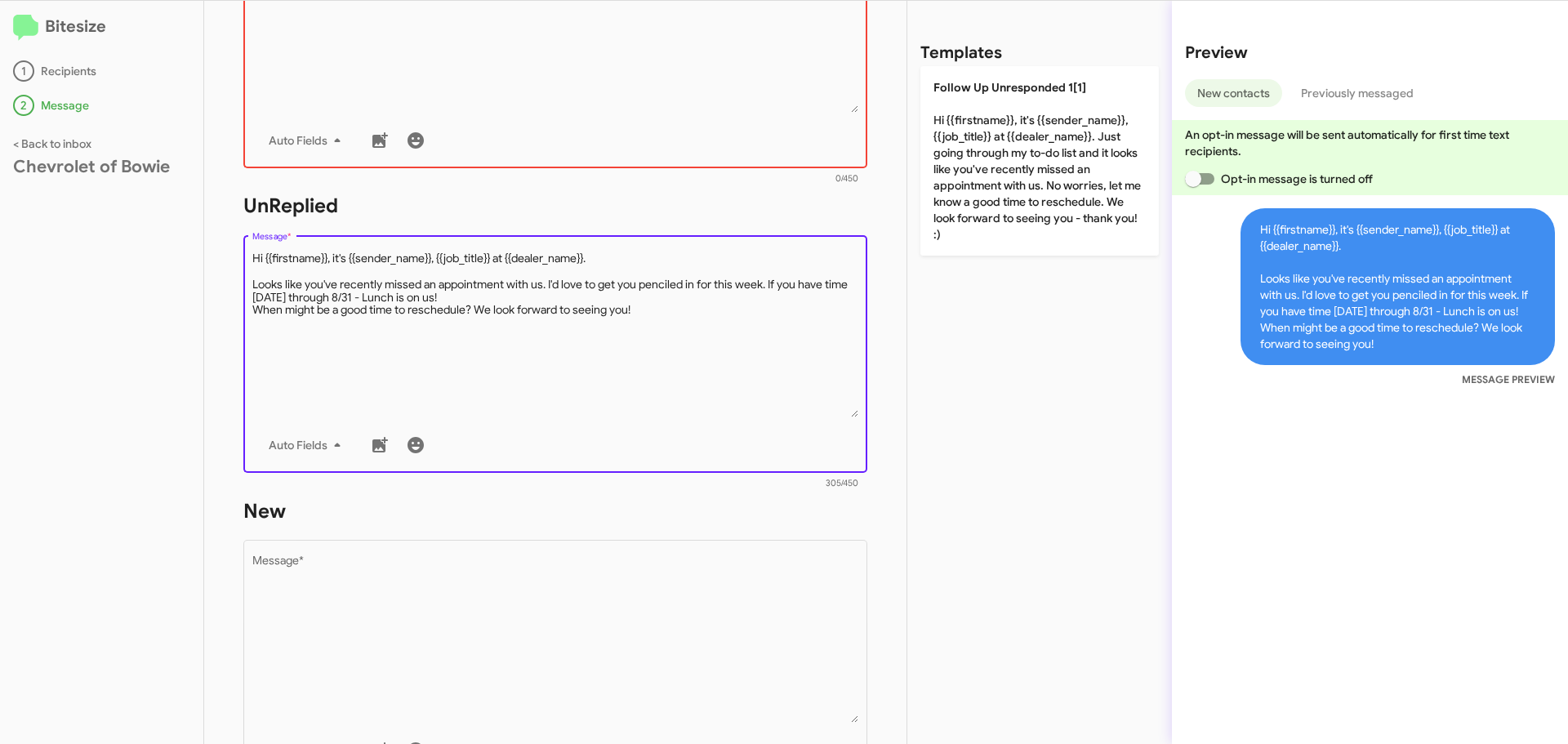
click at [512, 299] on textarea "Message *" at bounding box center [556, 333] width 607 height 166
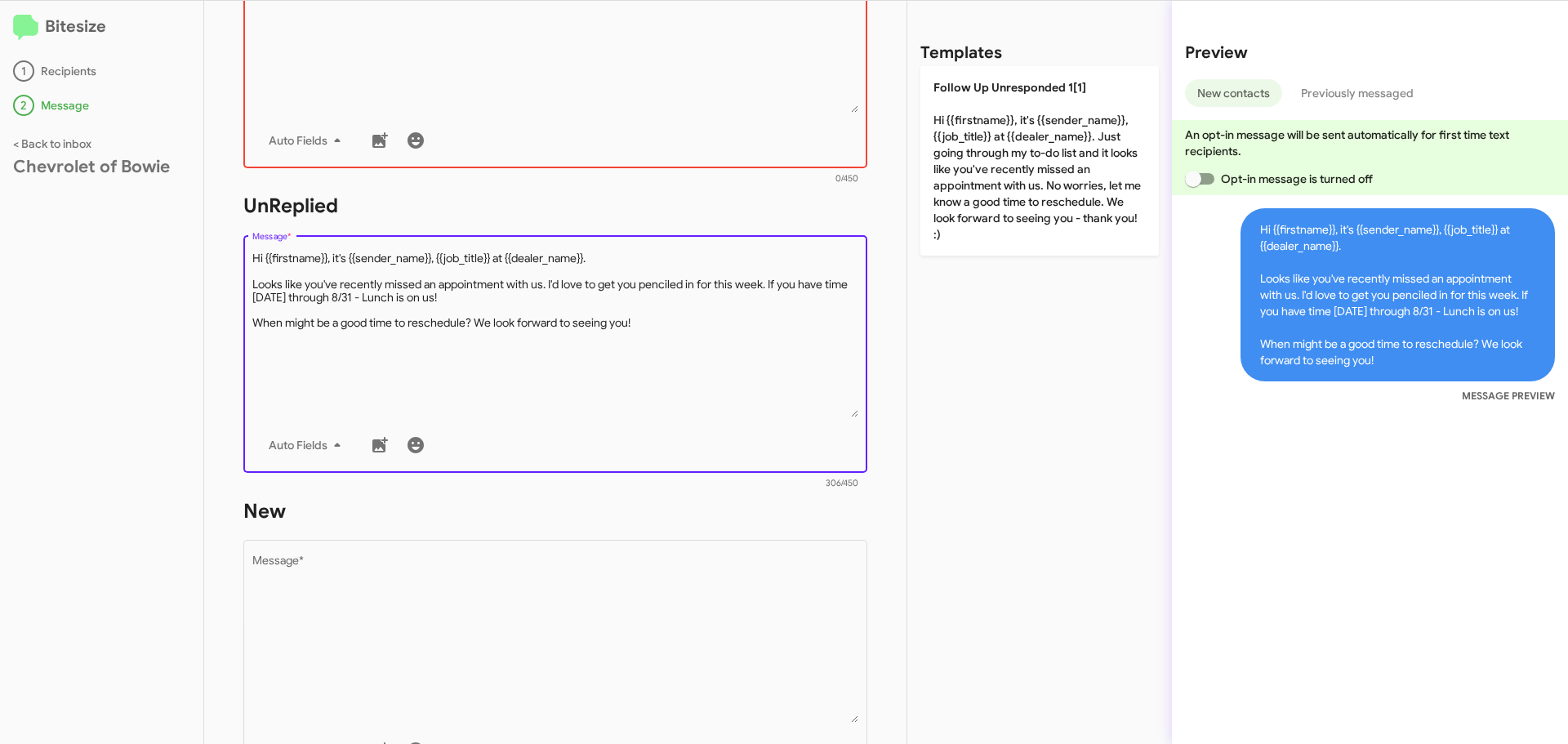
drag, startPoint x: 640, startPoint y: 319, endPoint x: 244, endPoint y: 249, distance: 402.1
click at [244, 249] on div "Drop image here to insert Auto Fields Message *" at bounding box center [555, 352] width 624 height 241
type textarea "Hi {{firstname}}, it's {{sender_name}}, {{job_title}} at {{dealer_name}}. Looks…"
click at [376, 603] on textarea "Message *" at bounding box center [556, 639] width 607 height 166
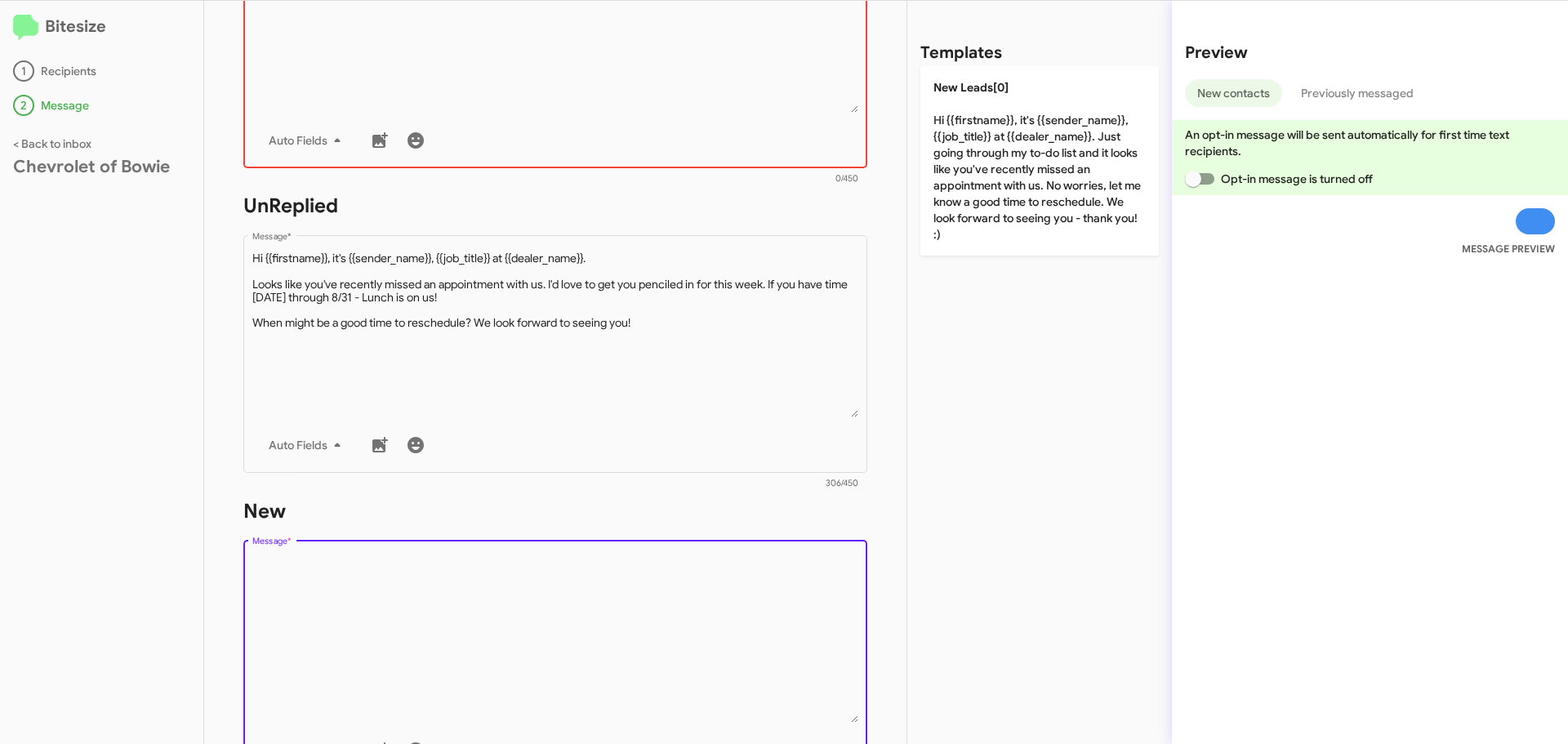
paste textarea "Hi {{firstname}}, it's {{sender_name}}, {{job_title}} at {{dealer_name}}. Looks…"
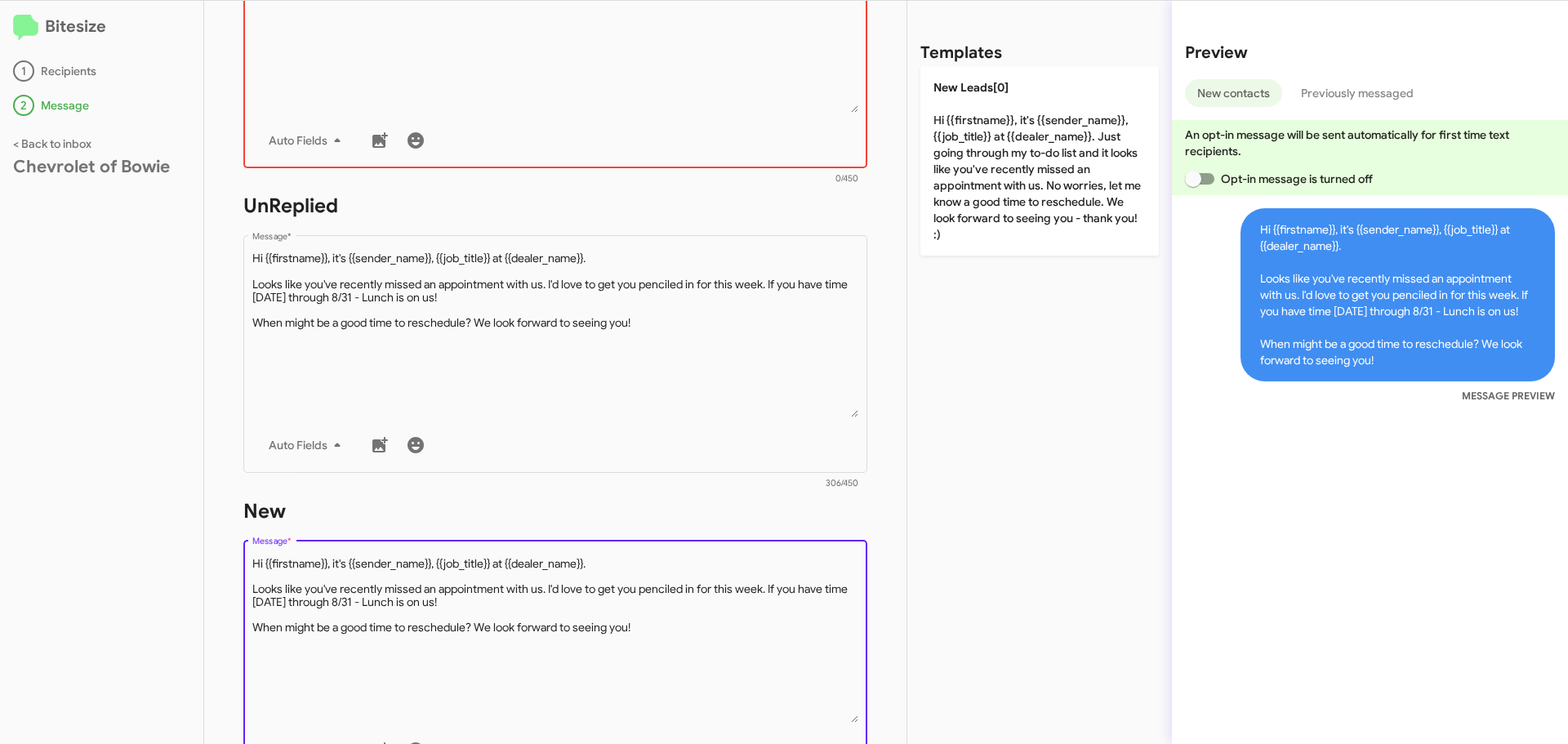
type textarea "Hi {{firstname}}, it's {{sender_name}}, {{job_title}} at {{dealer_name}}. Looks…"
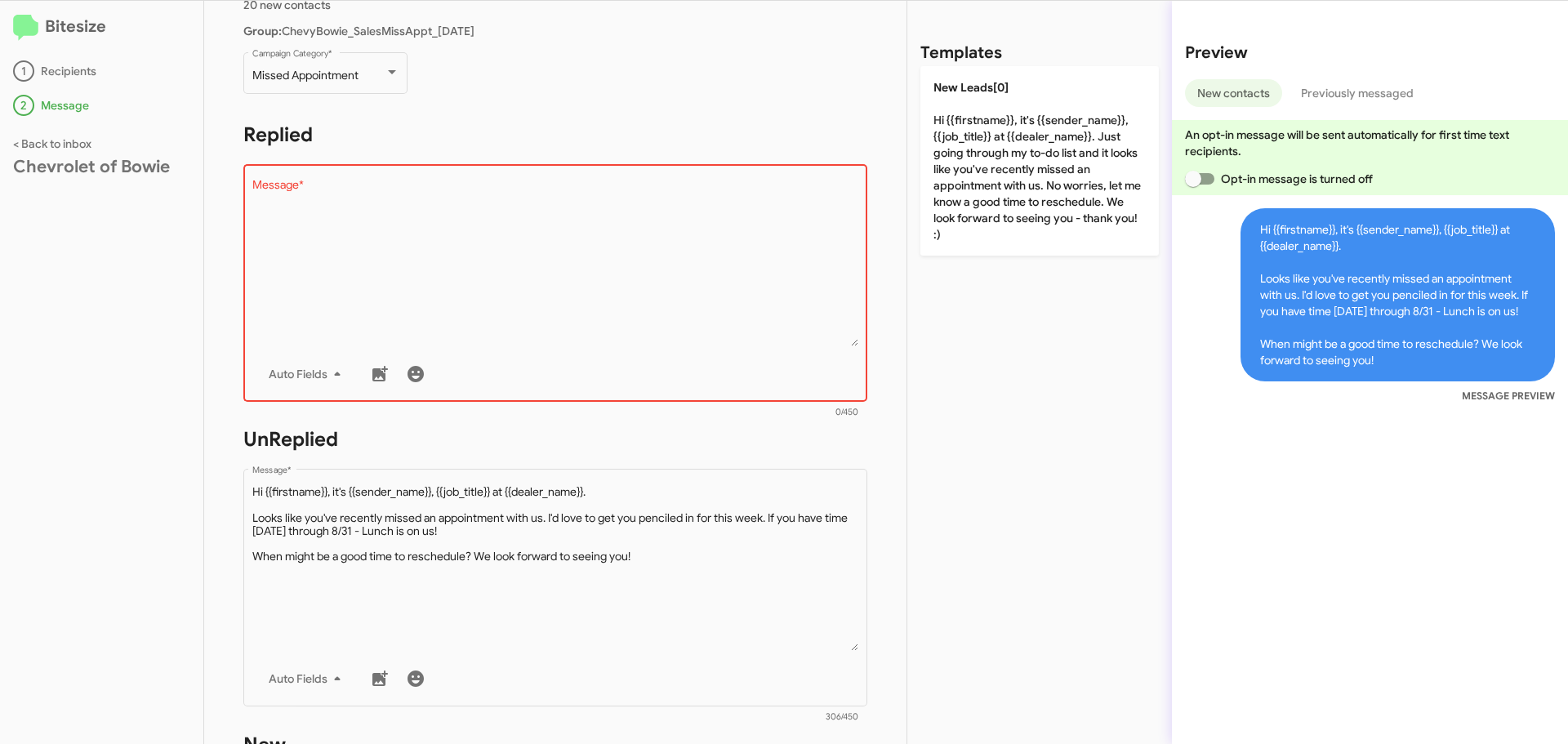
scroll to position [164, 0]
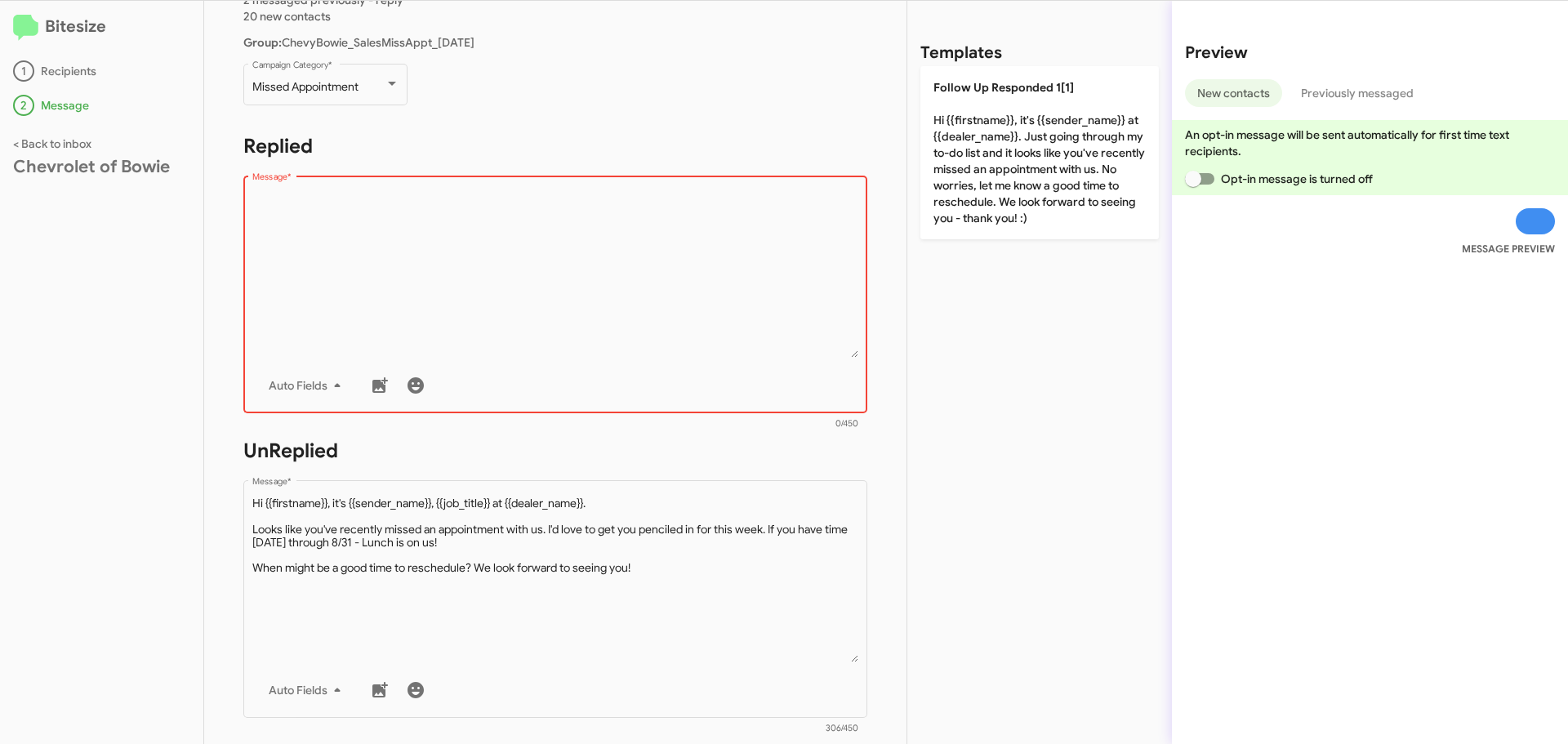
click at [401, 242] on textarea "Message *" at bounding box center [556, 274] width 607 height 166
paste textarea "Hi {{firstname}}, it's {{sender_name}}, at {{dealer_name}}. Looks like you've r…"
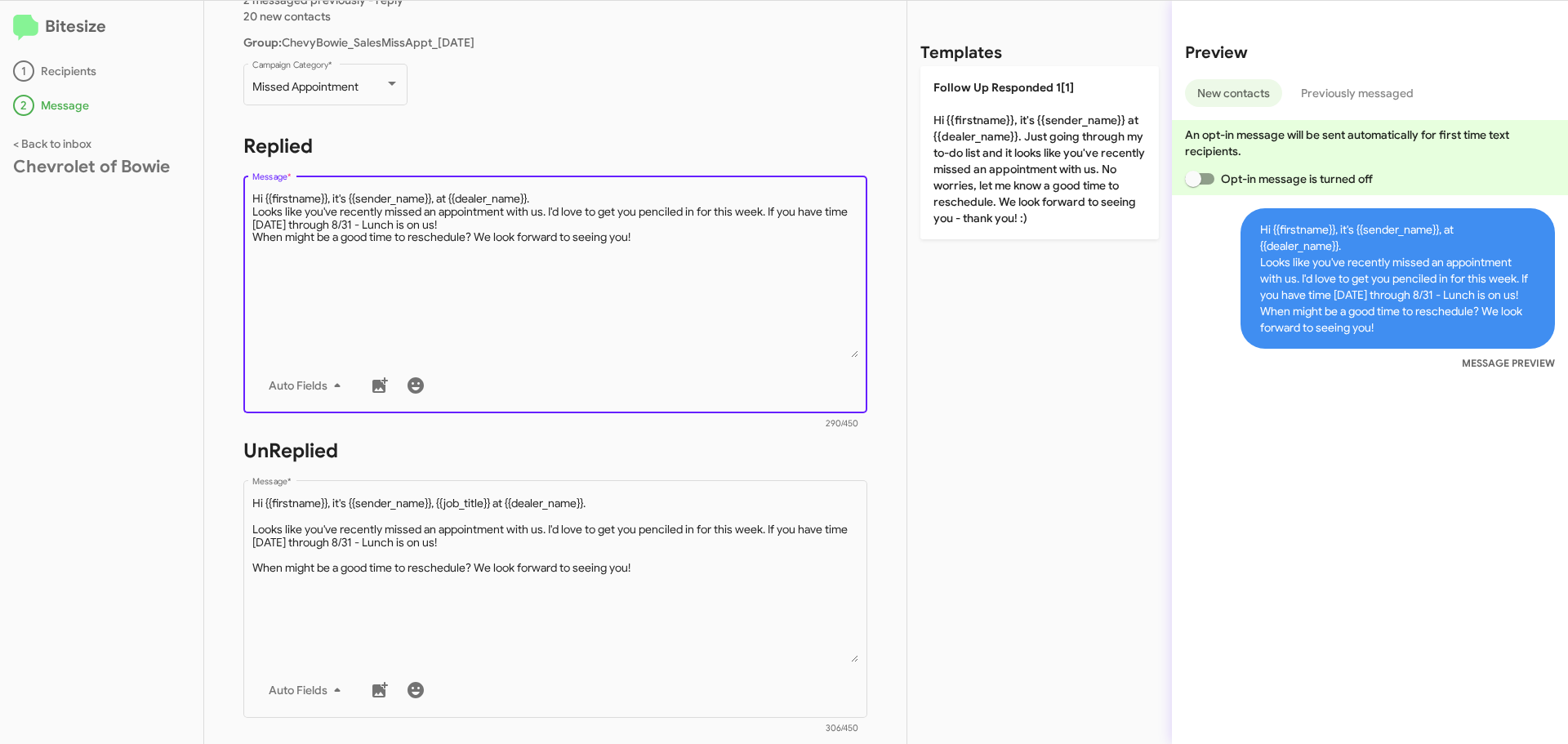
click at [553, 192] on textarea "Message *" at bounding box center [556, 274] width 607 height 166
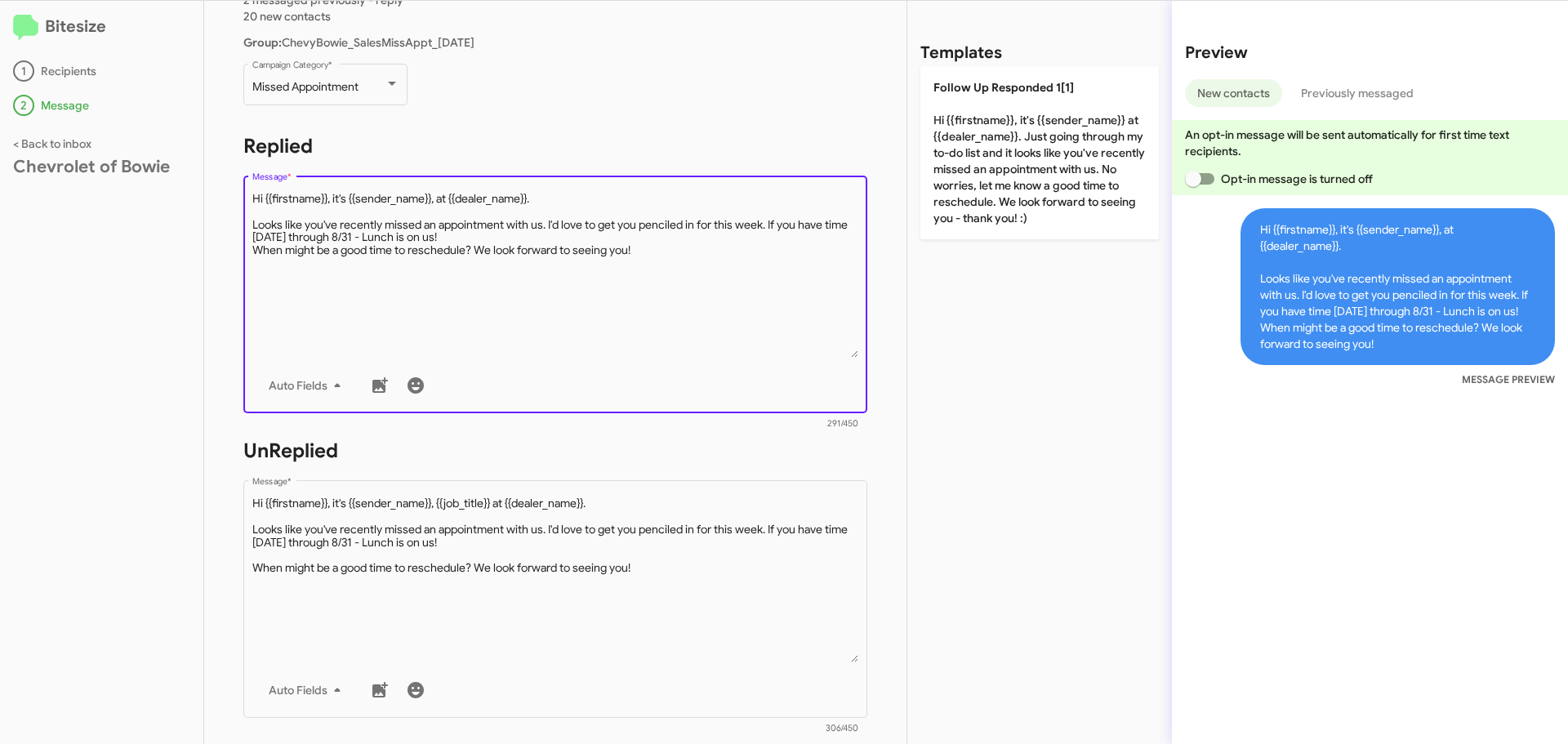
click at [504, 233] on textarea "Message *" at bounding box center [556, 274] width 607 height 166
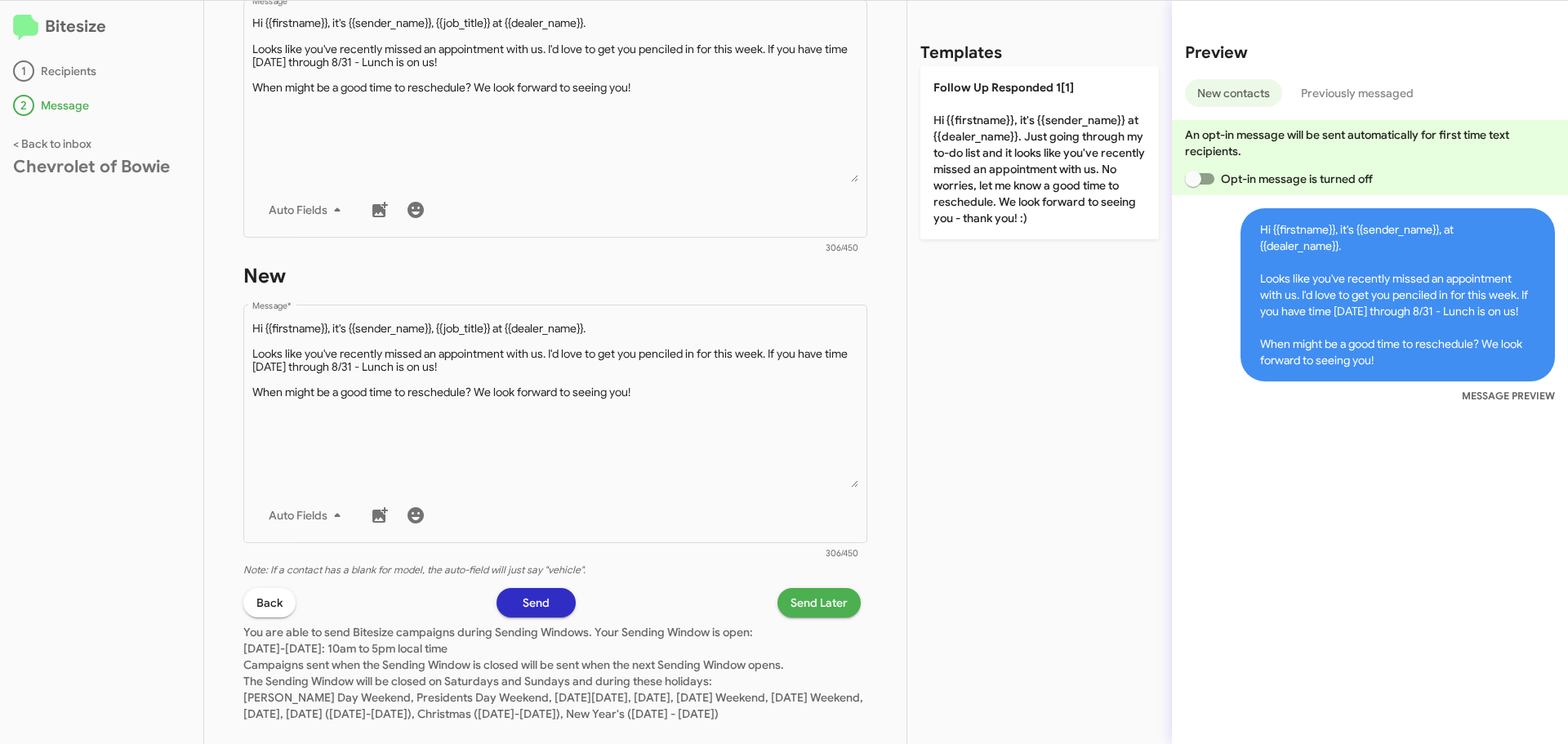
scroll to position [687, 0]
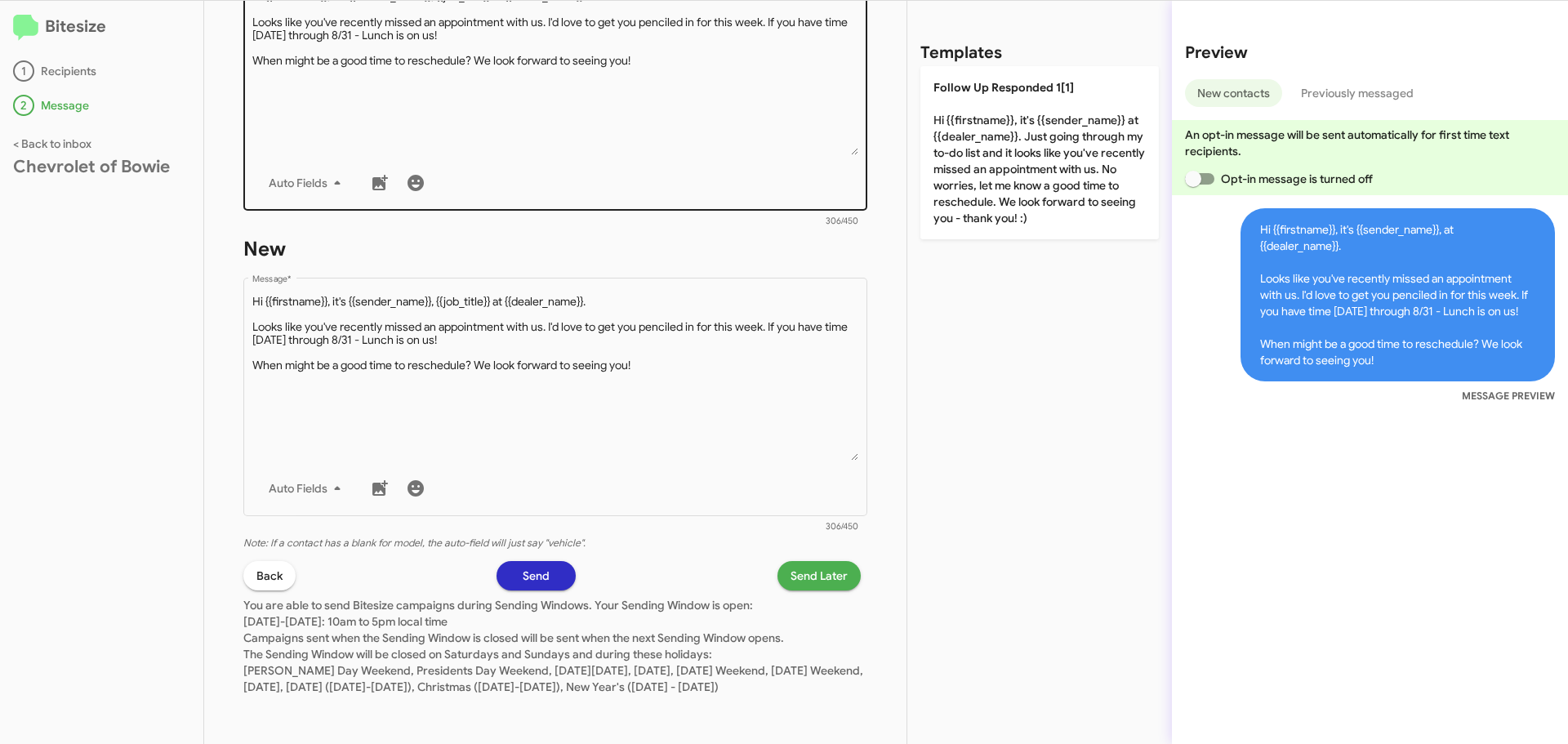
type textarea "Hi {{firstname}}, it's {{sender_name}}, at {{dealer_name}}. Looks like you've r…"
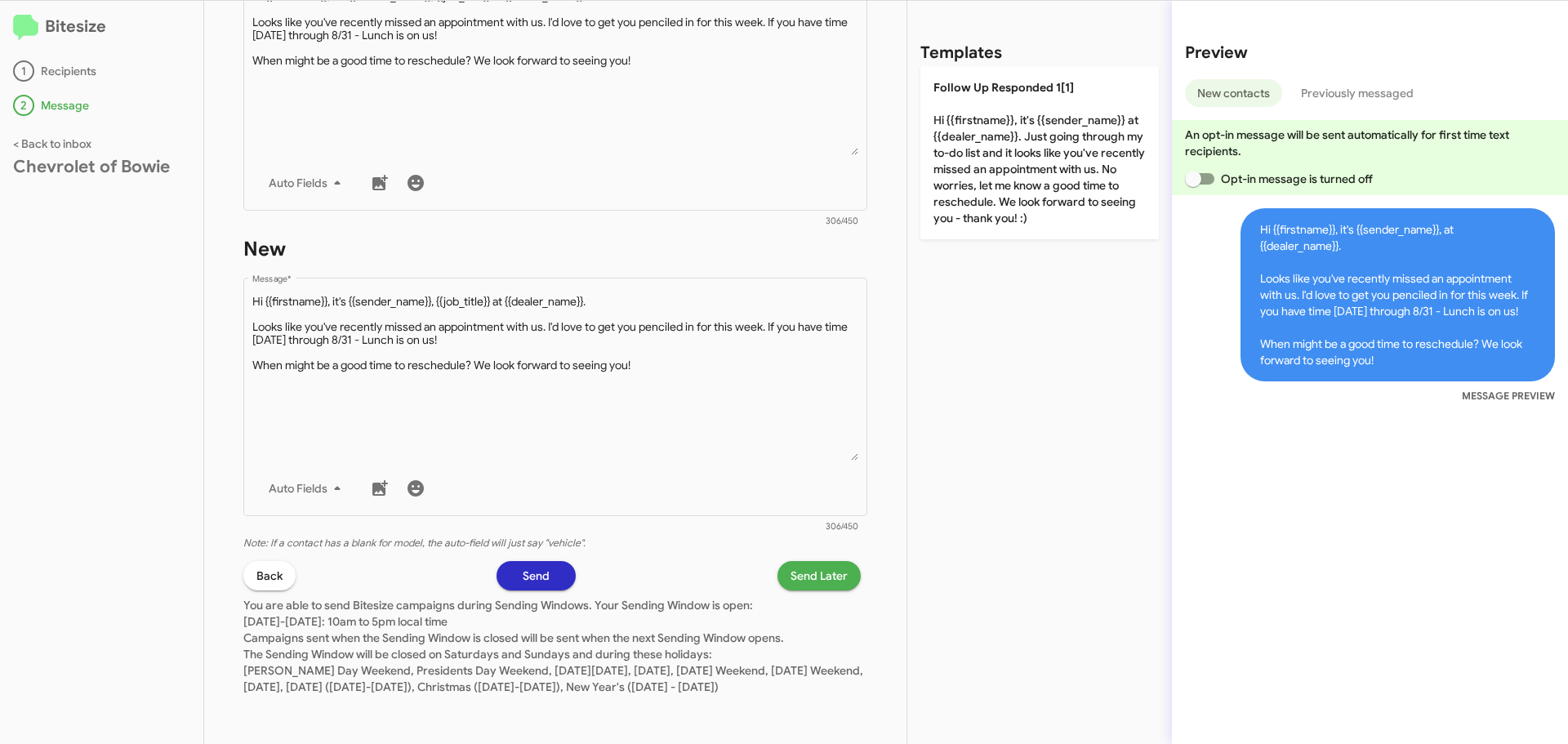
click at [811, 567] on span "Send Later" at bounding box center [819, 576] width 57 height 30
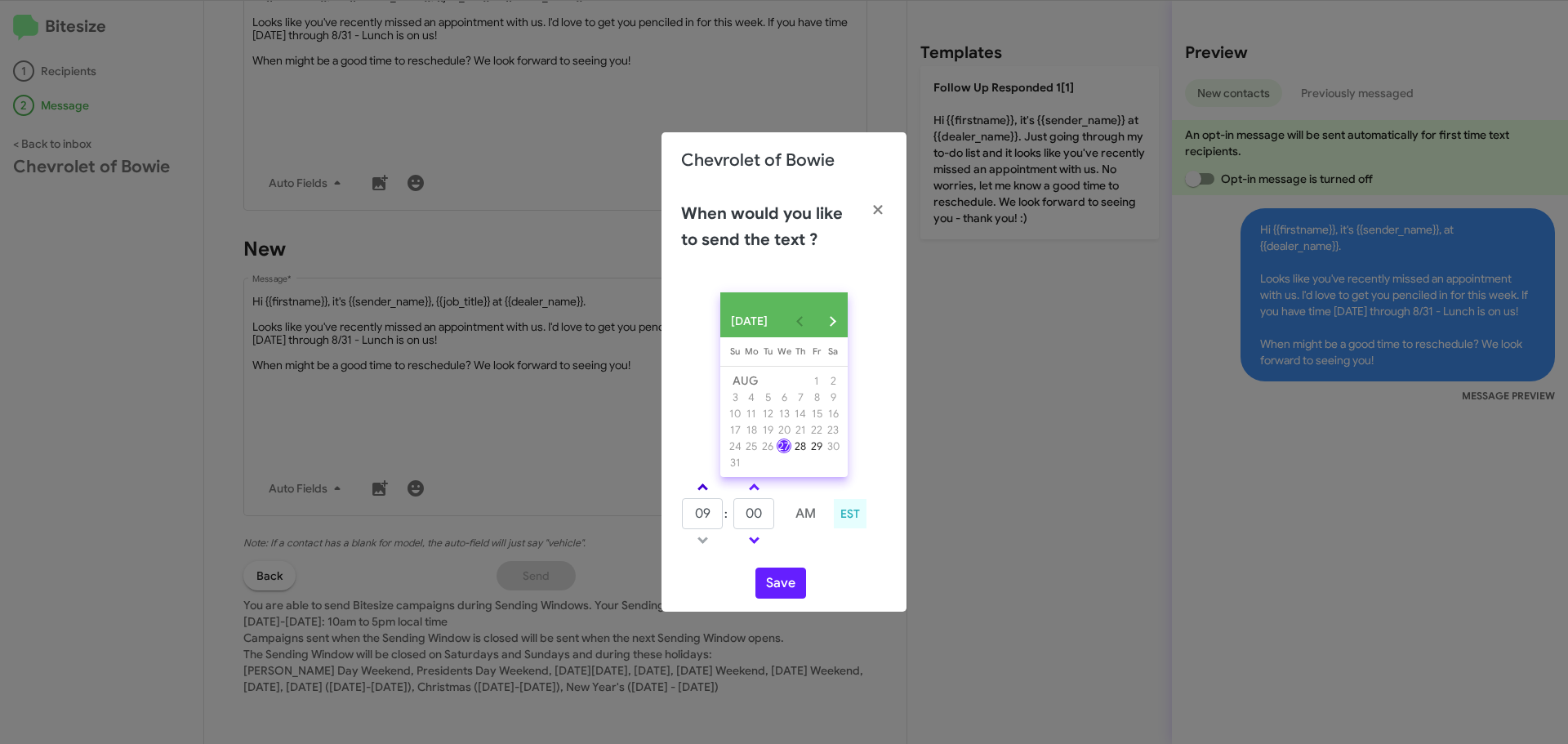
click at [711, 497] on link at bounding box center [703, 487] width 29 height 19
type input "12"
click at [790, 599] on button "Save" at bounding box center [781, 583] width 50 height 31
